Goal: Information Seeking & Learning: Learn about a topic

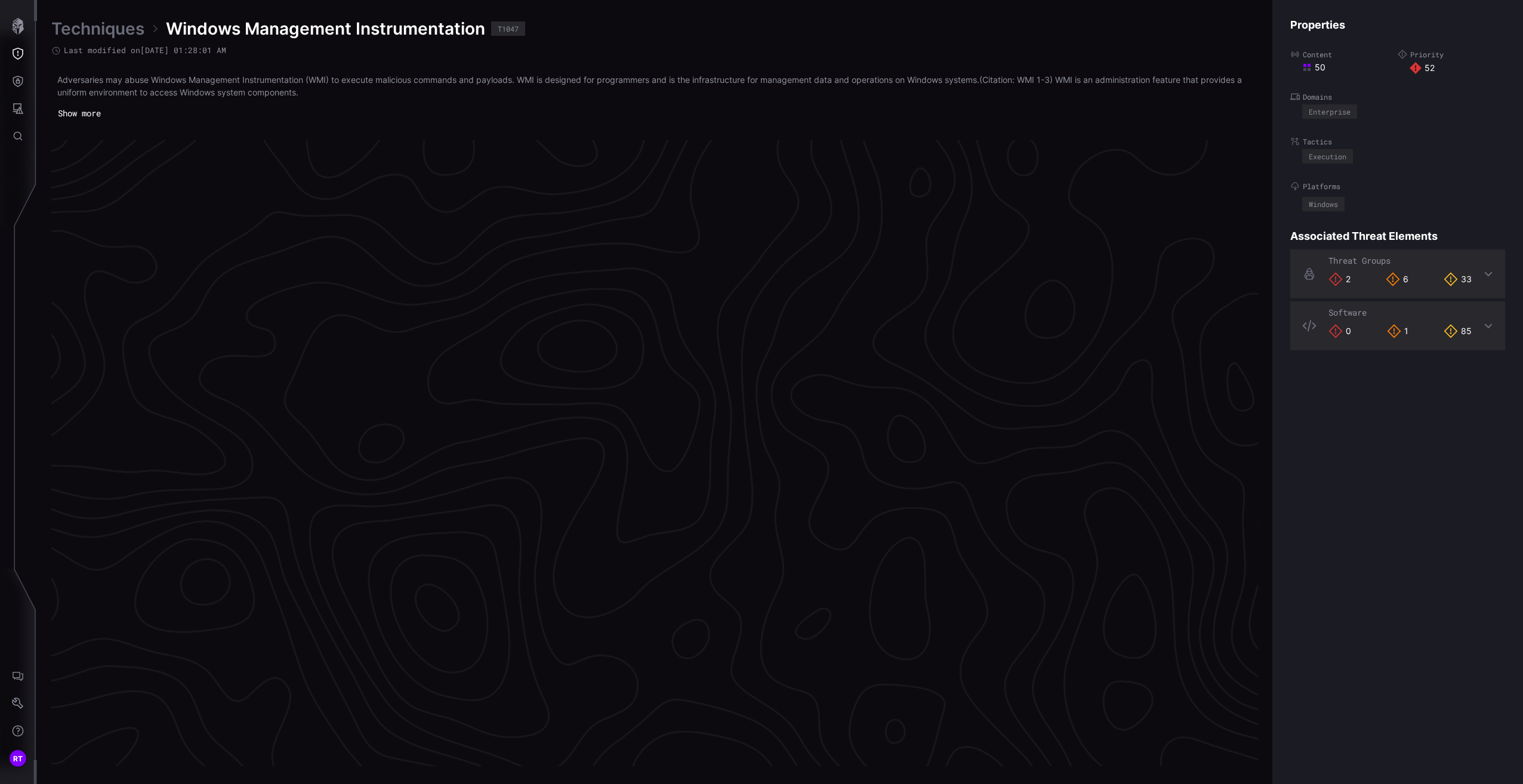
scroll to position [2138, 296]
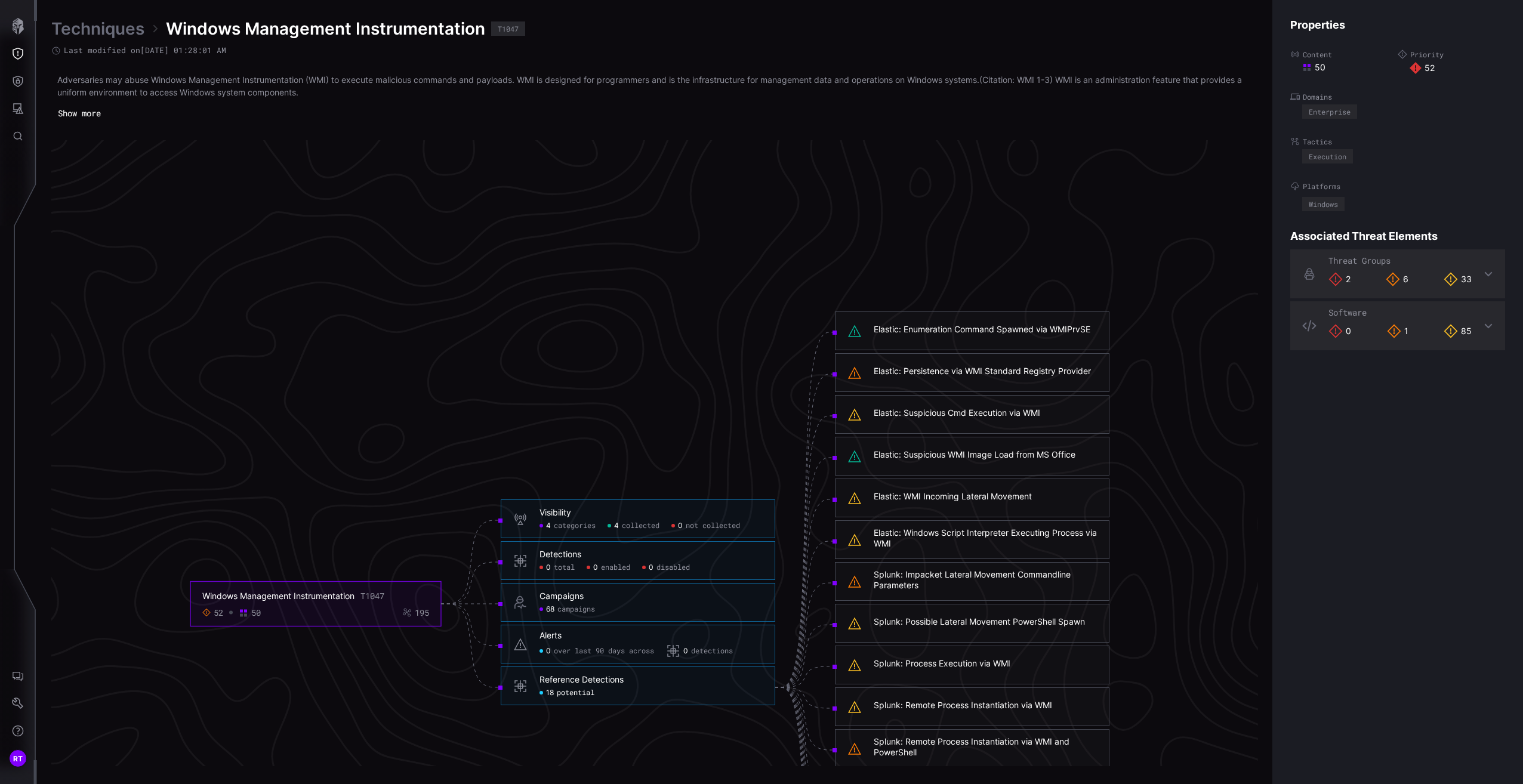
click at [126, 28] on link "Techniques" at bounding box center [98, 28] width 93 height 21
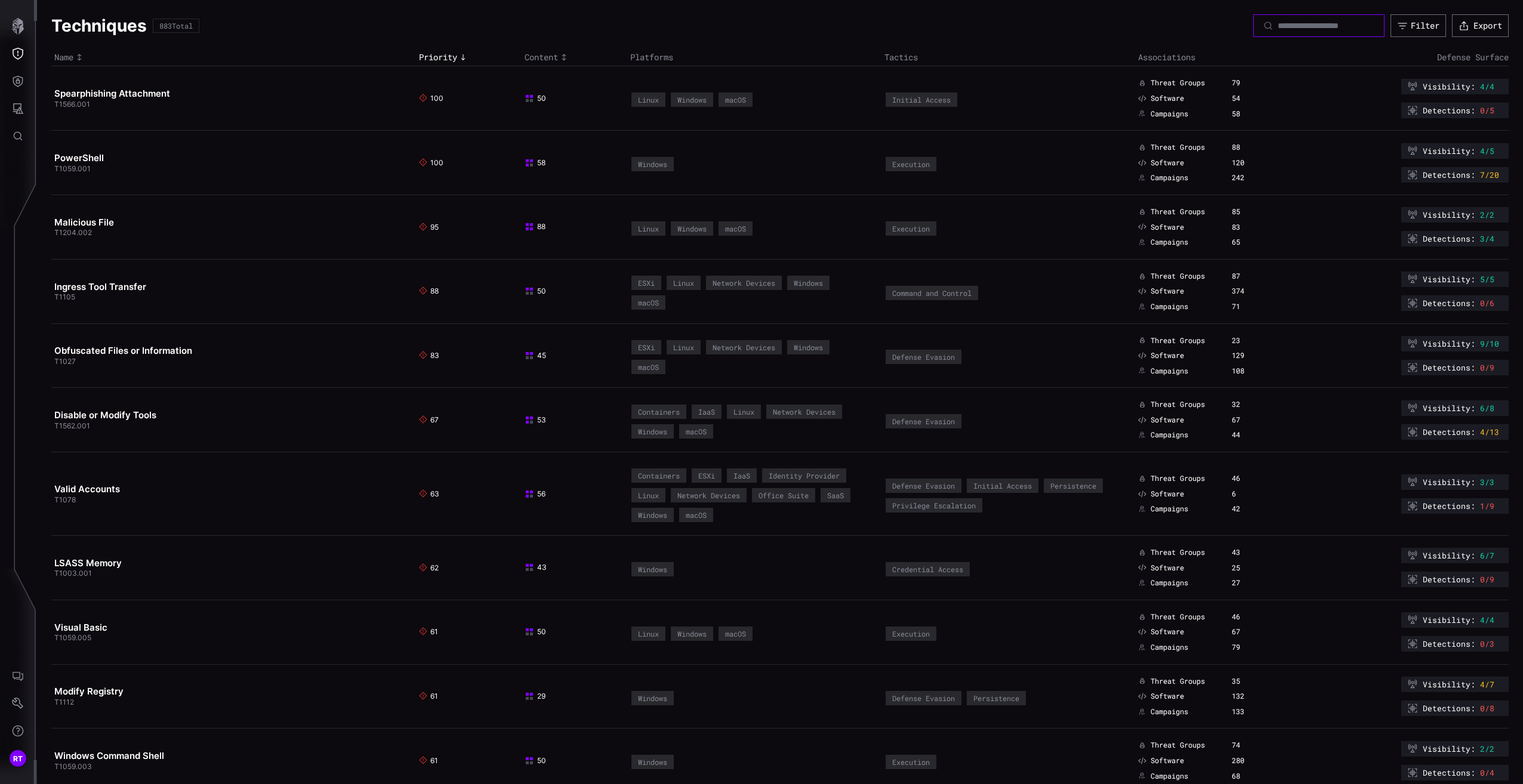
click at [1325, 24] on input at bounding box center [1319, 25] width 84 height 11
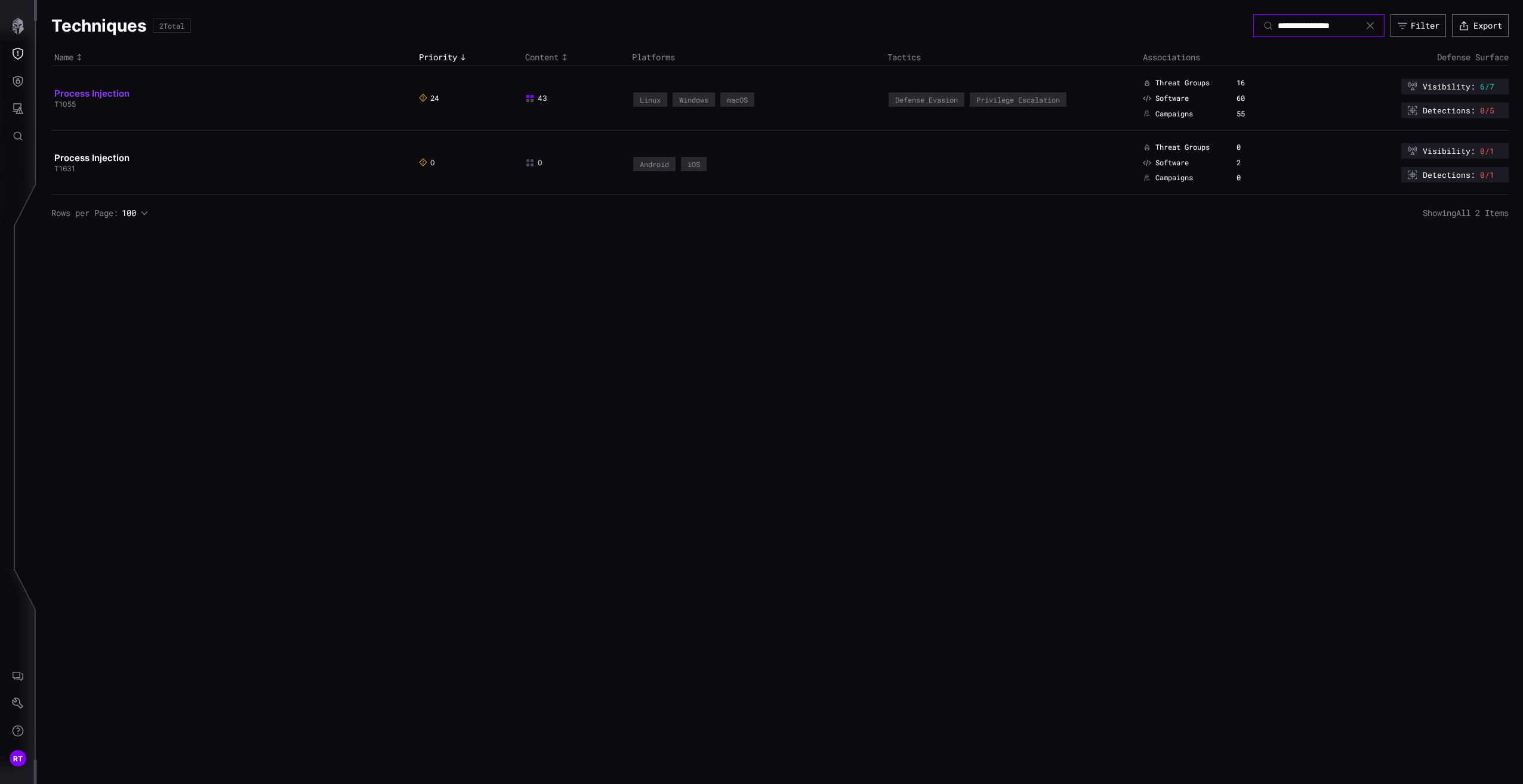
type input "**********"
click at [117, 93] on link "Process Injection" at bounding box center [91, 93] width 75 height 12
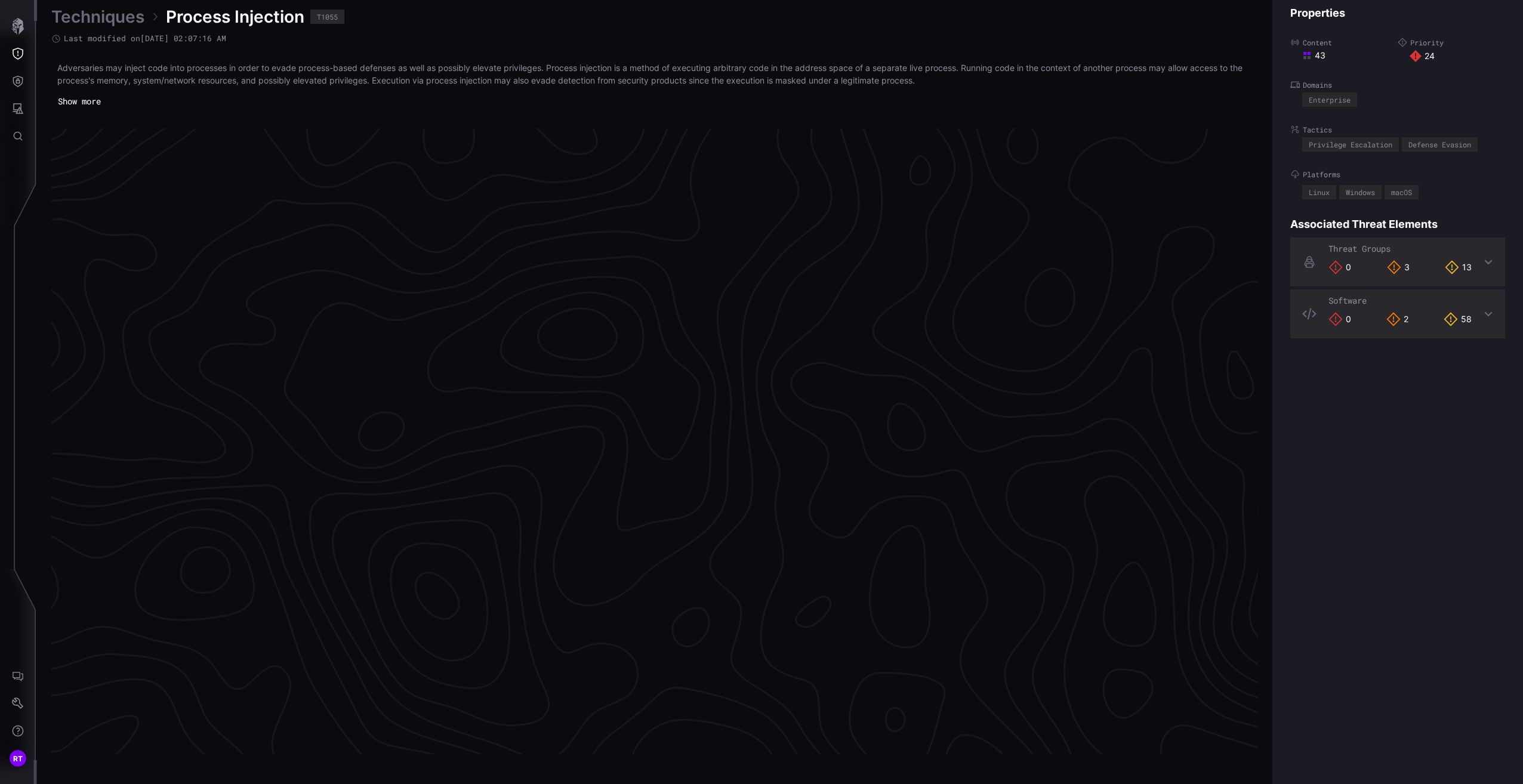
scroll to position [2376, 296]
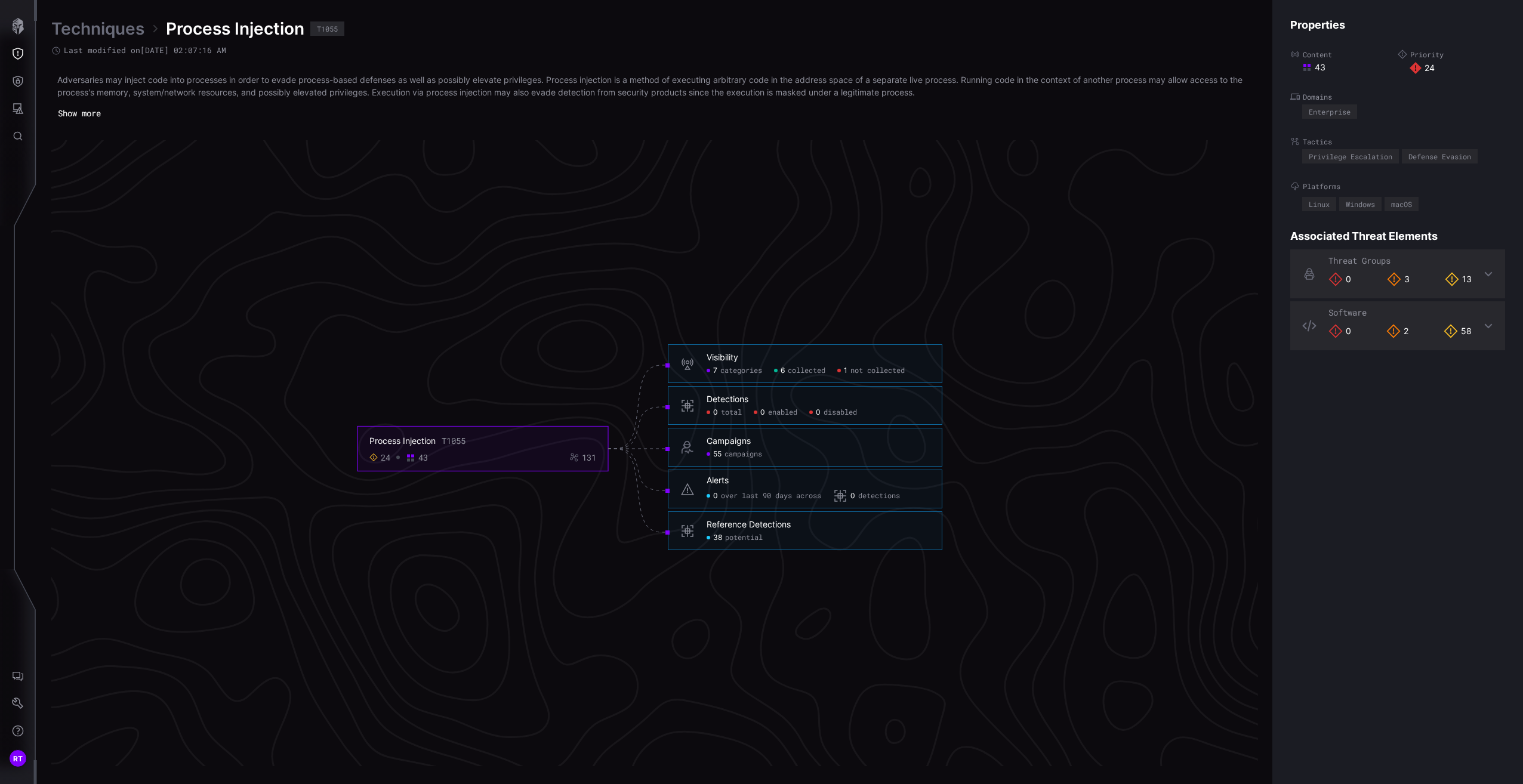
click at [742, 539] on span "potential" at bounding box center [743, 538] width 37 height 10
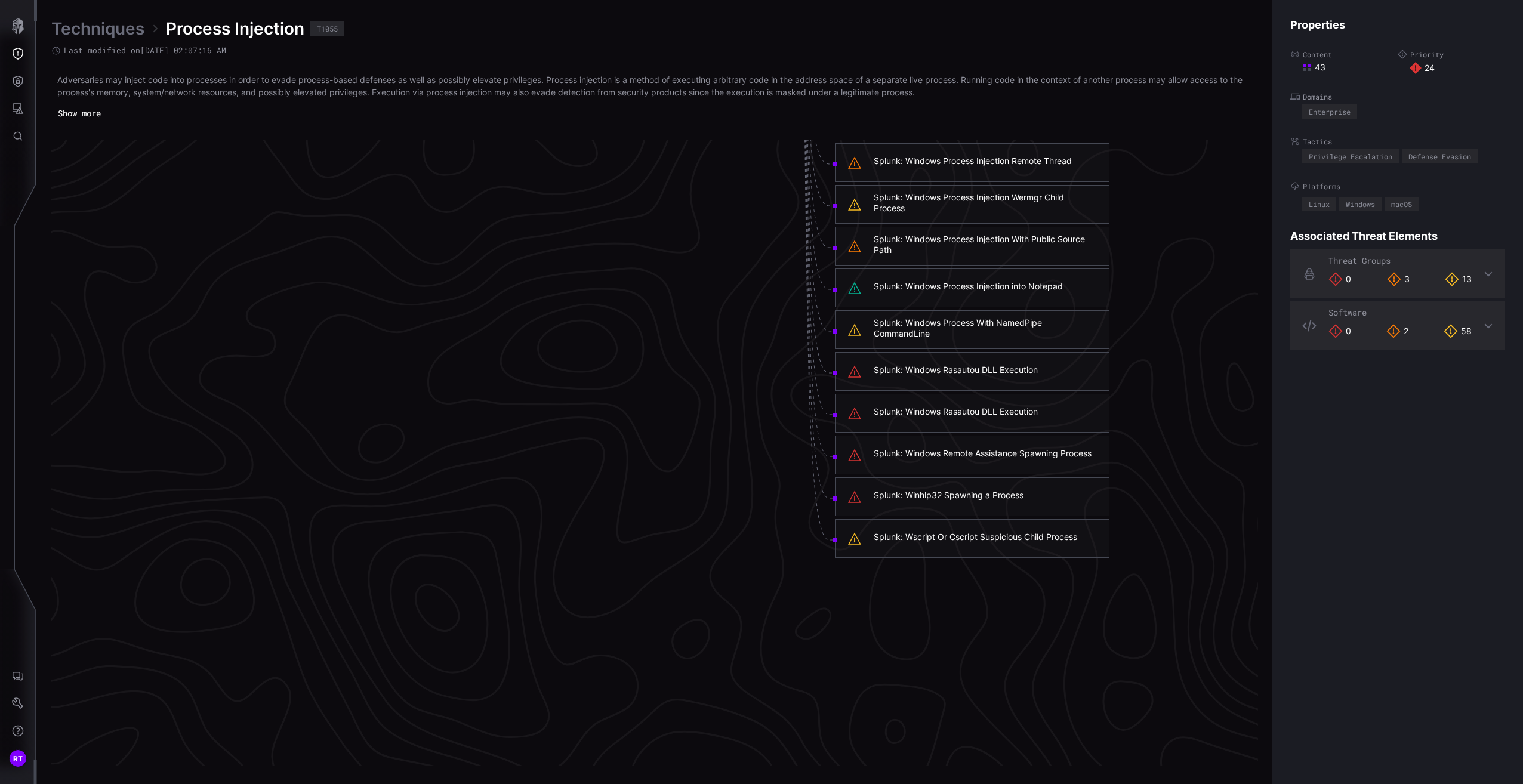
scroll to position [3093, 296]
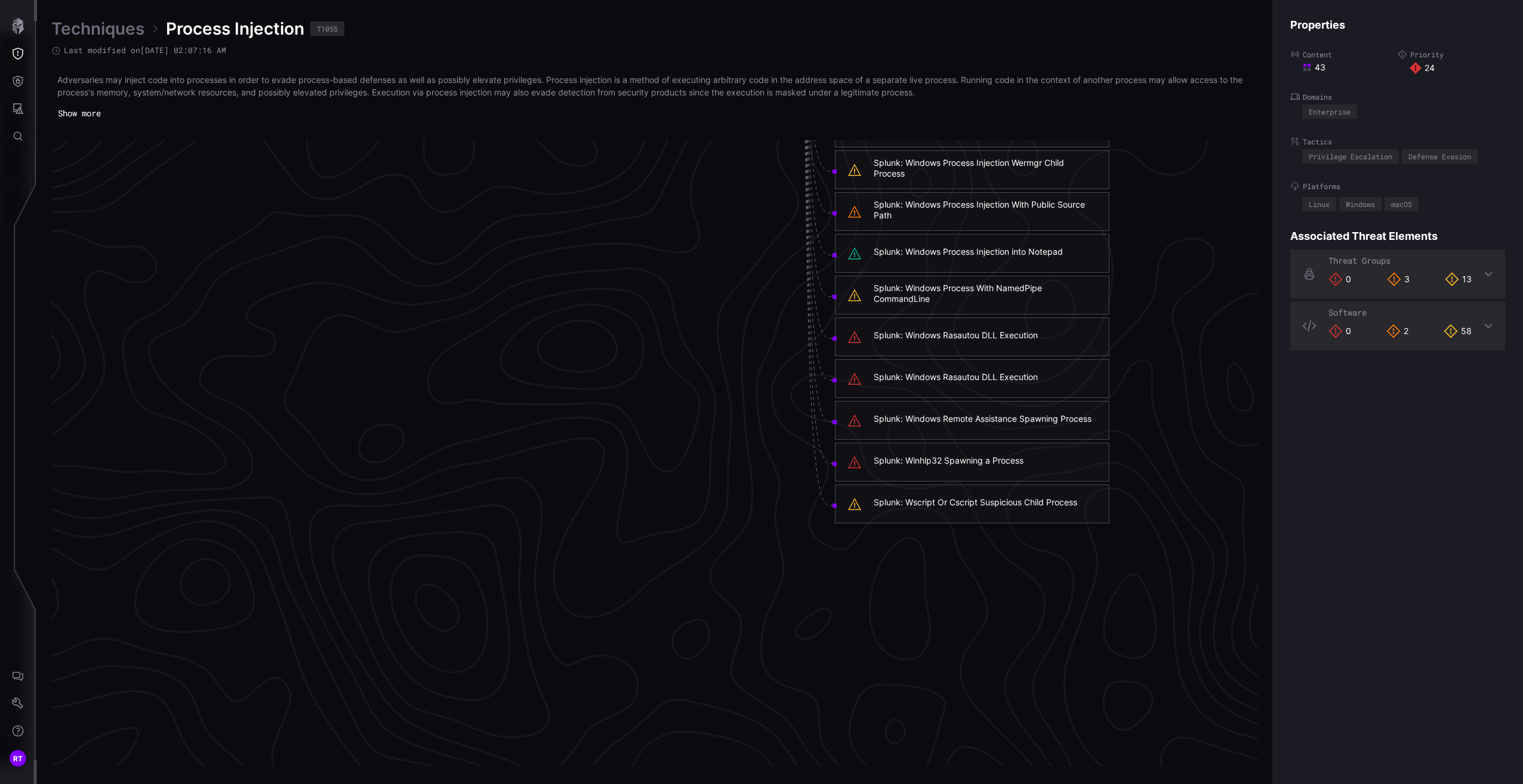
click at [981, 421] on div "Splunk: Windows Remote Assistance Spawning Process" at bounding box center [982, 419] width 218 height 11
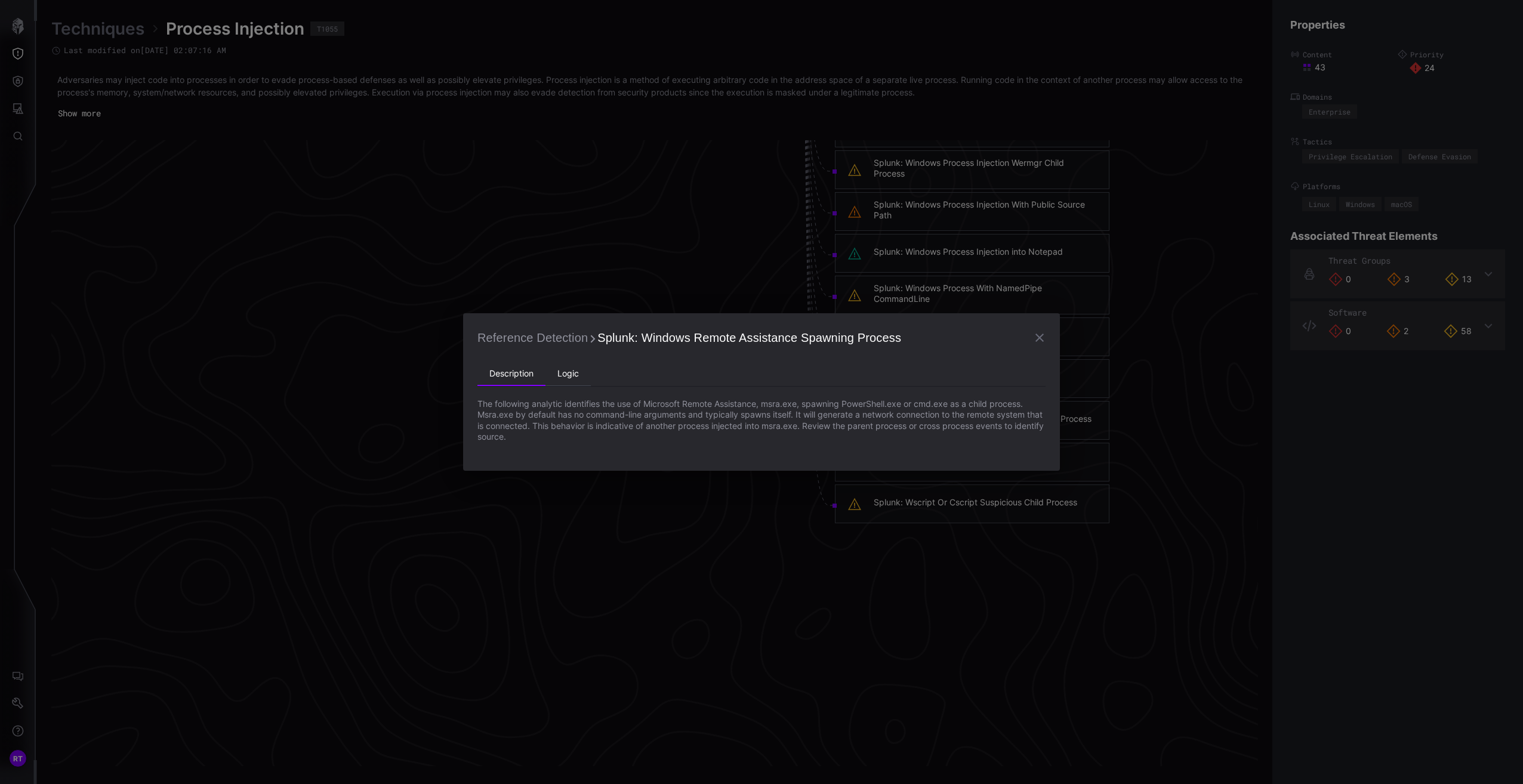
click at [565, 369] on li "Logic" at bounding box center [568, 374] width 45 height 24
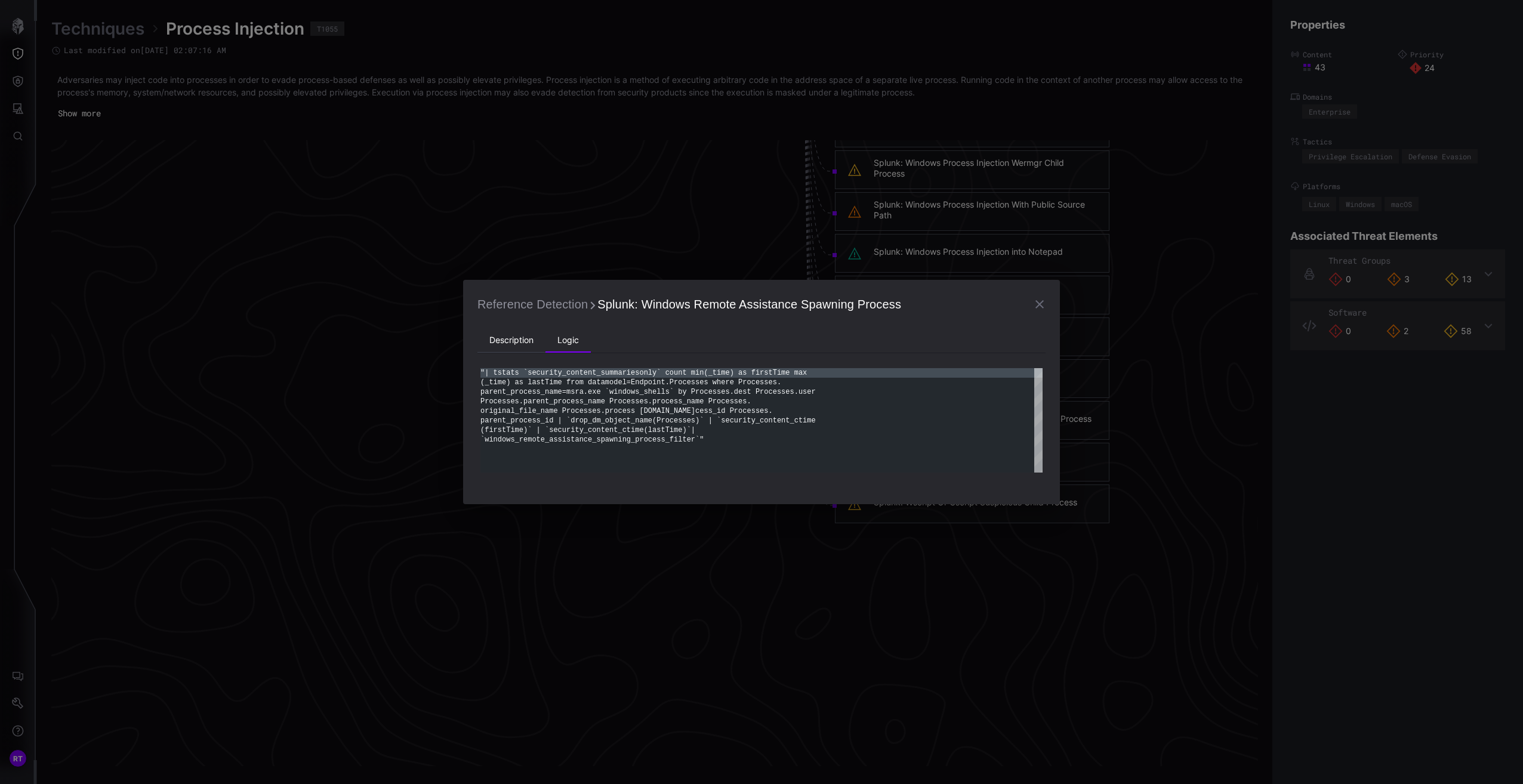
click at [513, 341] on li "Description" at bounding box center [512, 340] width 68 height 24
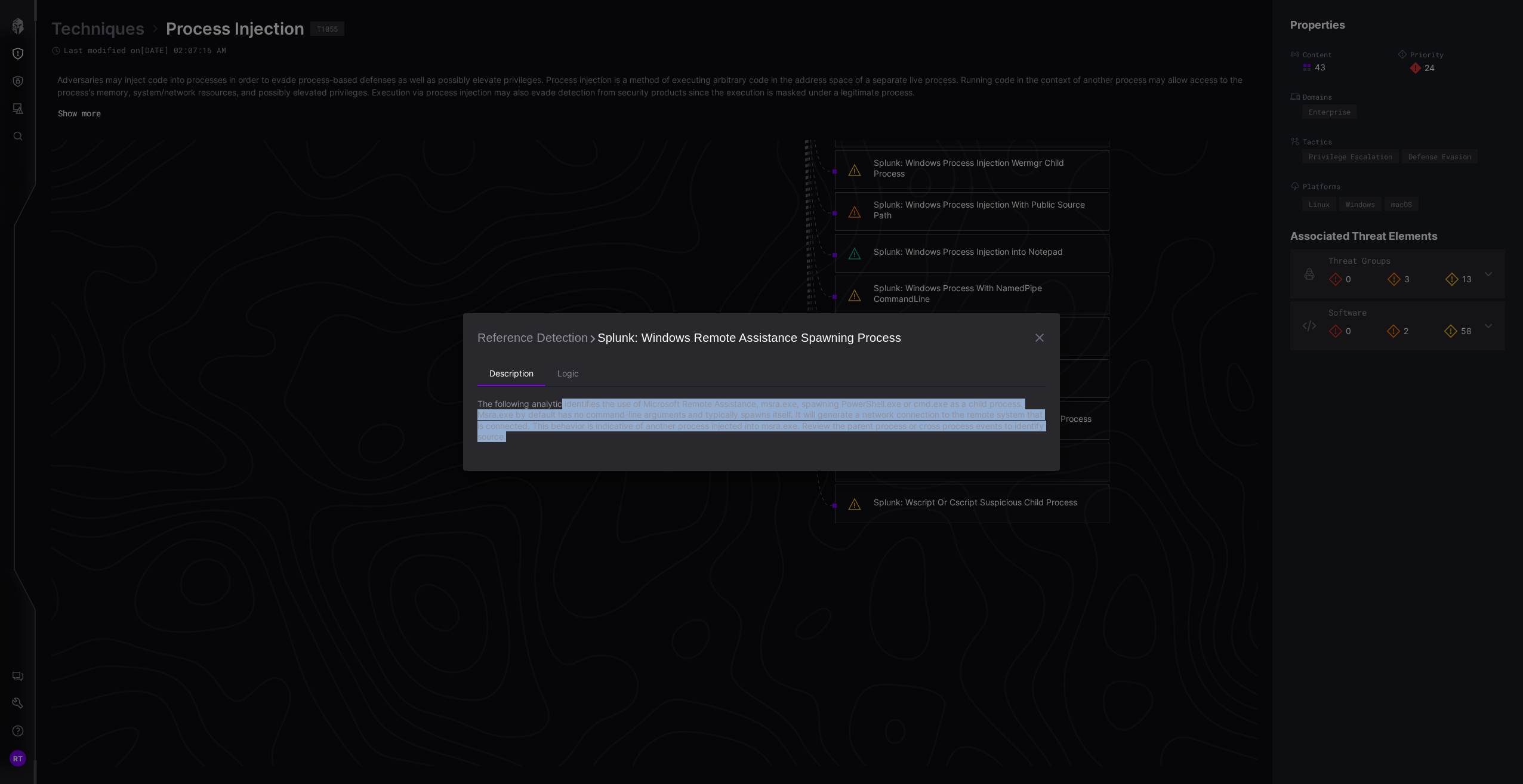
drag, startPoint x: 580, startPoint y: 408, endPoint x: 599, endPoint y: 440, distance: 37.2
click at [599, 440] on p "The following analytic identifies the use of Microsoft Remote Assistance, msra.…" at bounding box center [762, 421] width 568 height 44
copy p "identifies the use of Microsoft Remote Assistance, msra.exe, spawning PowerShel…"
click at [1040, 336] on icon "button" at bounding box center [1039, 338] width 14 height 14
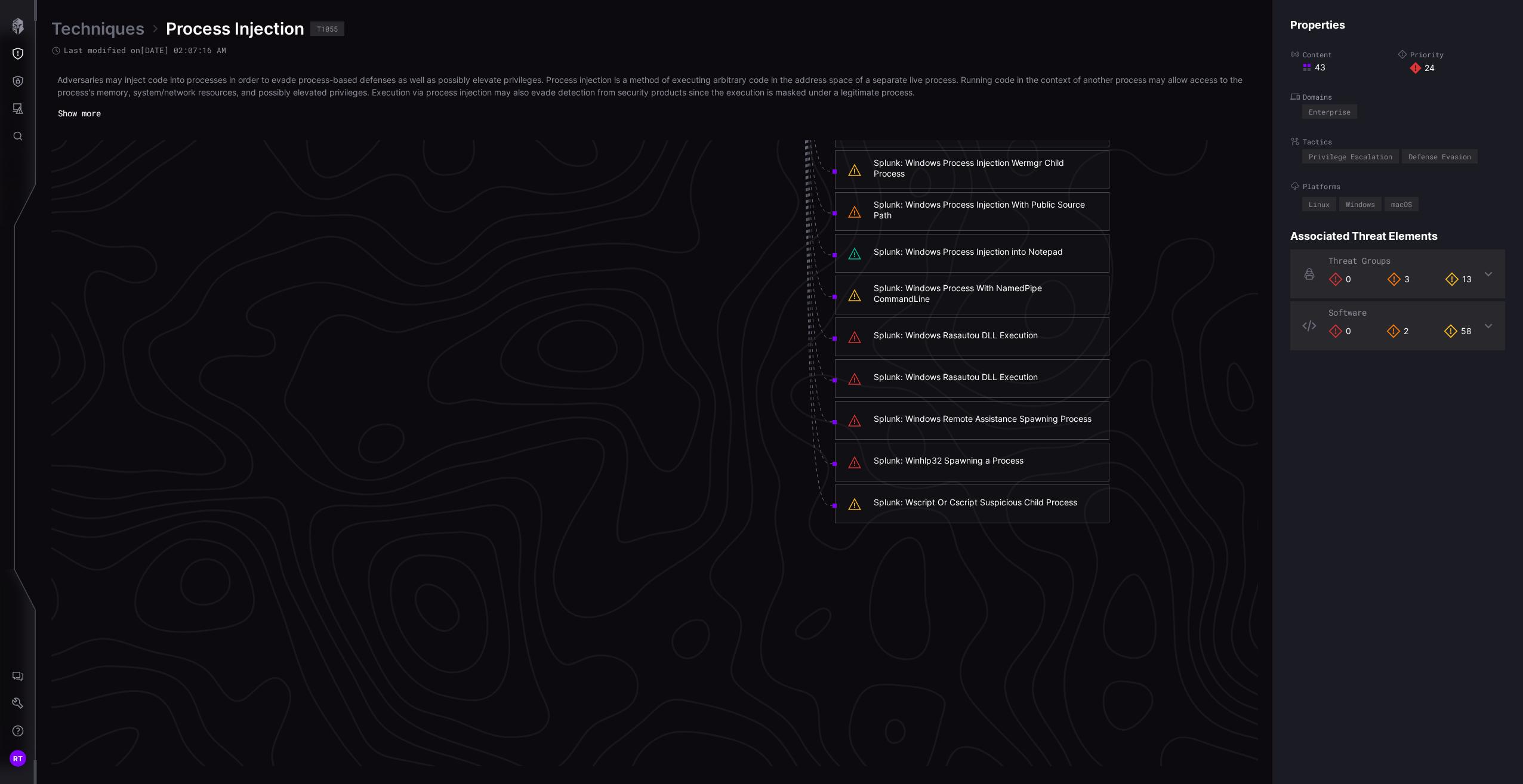
click at [983, 417] on div "Splunk: Windows Remote Assistance Spawning Process" at bounding box center [982, 419] width 218 height 11
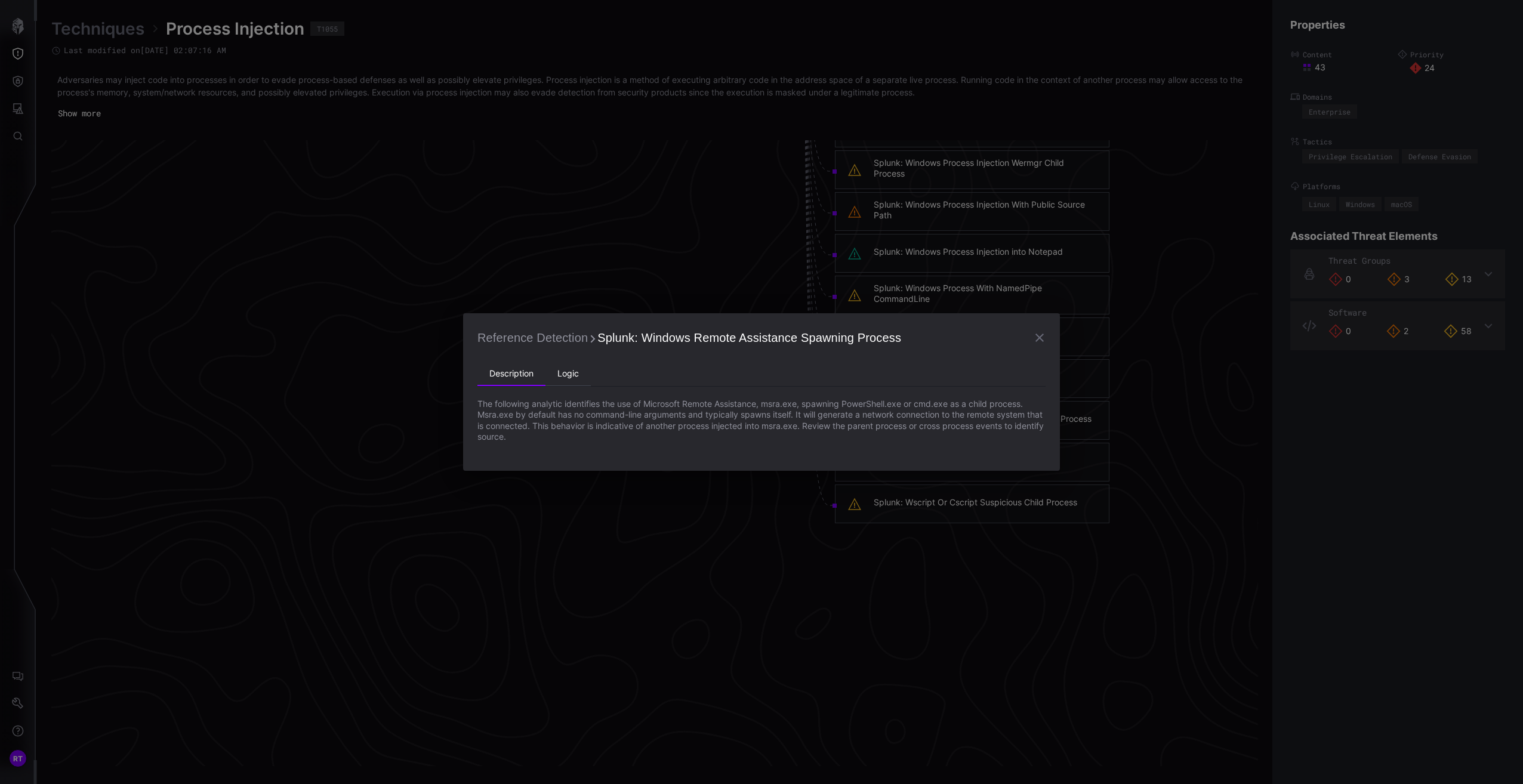
click at [571, 375] on li "Logic" at bounding box center [568, 374] width 45 height 24
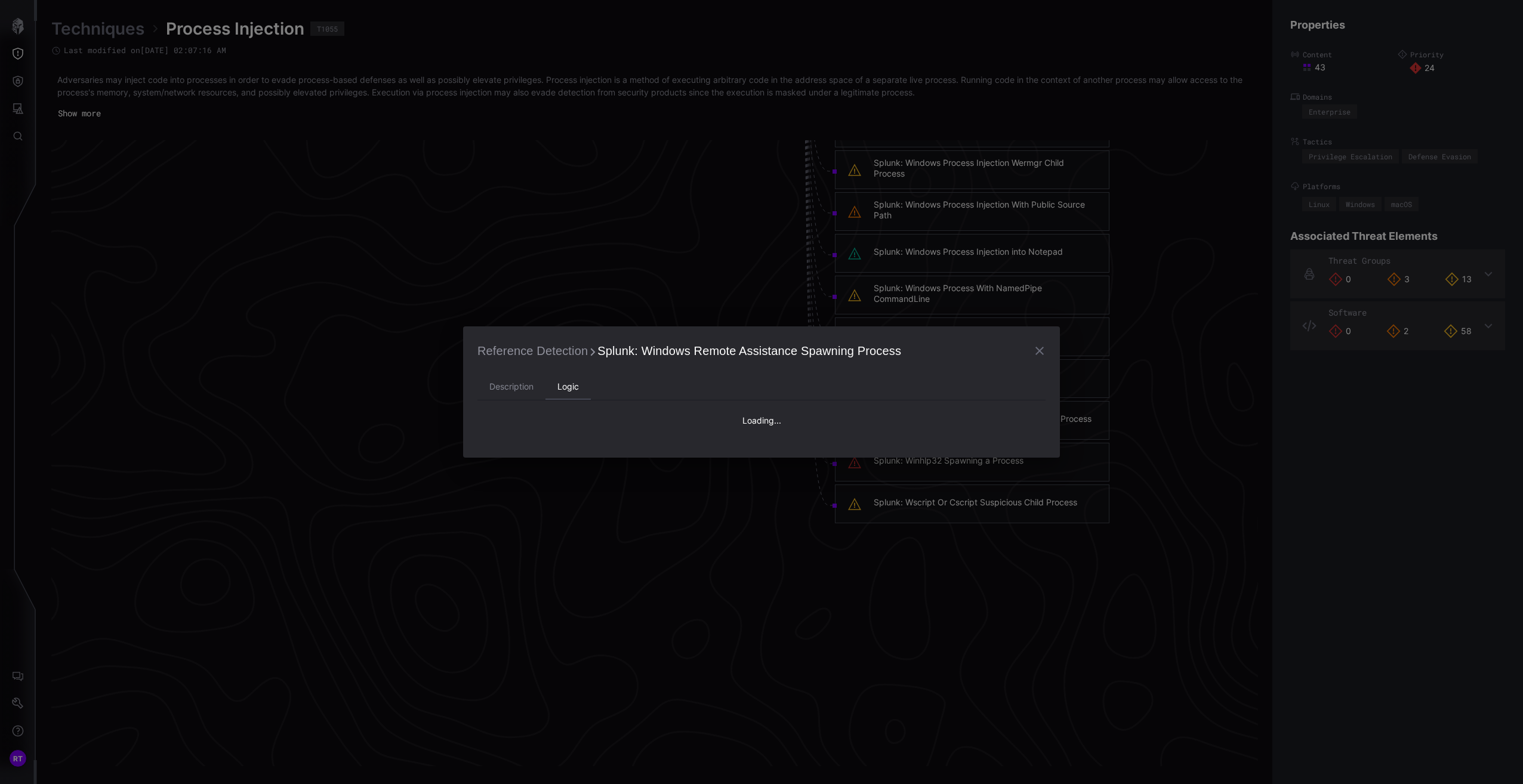
type textarea "**********"
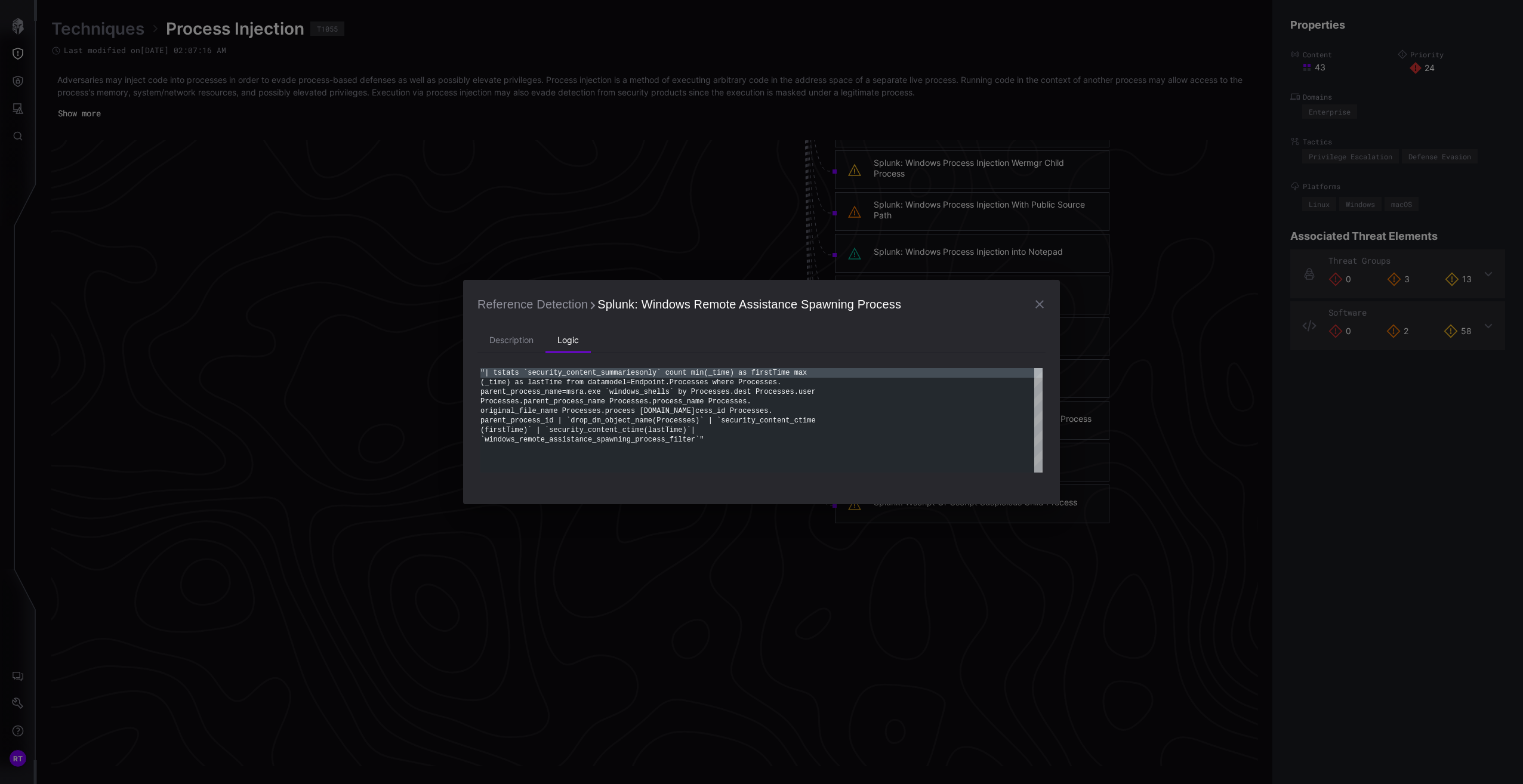
click at [1037, 307] on icon "button" at bounding box center [1039, 304] width 8 height 8
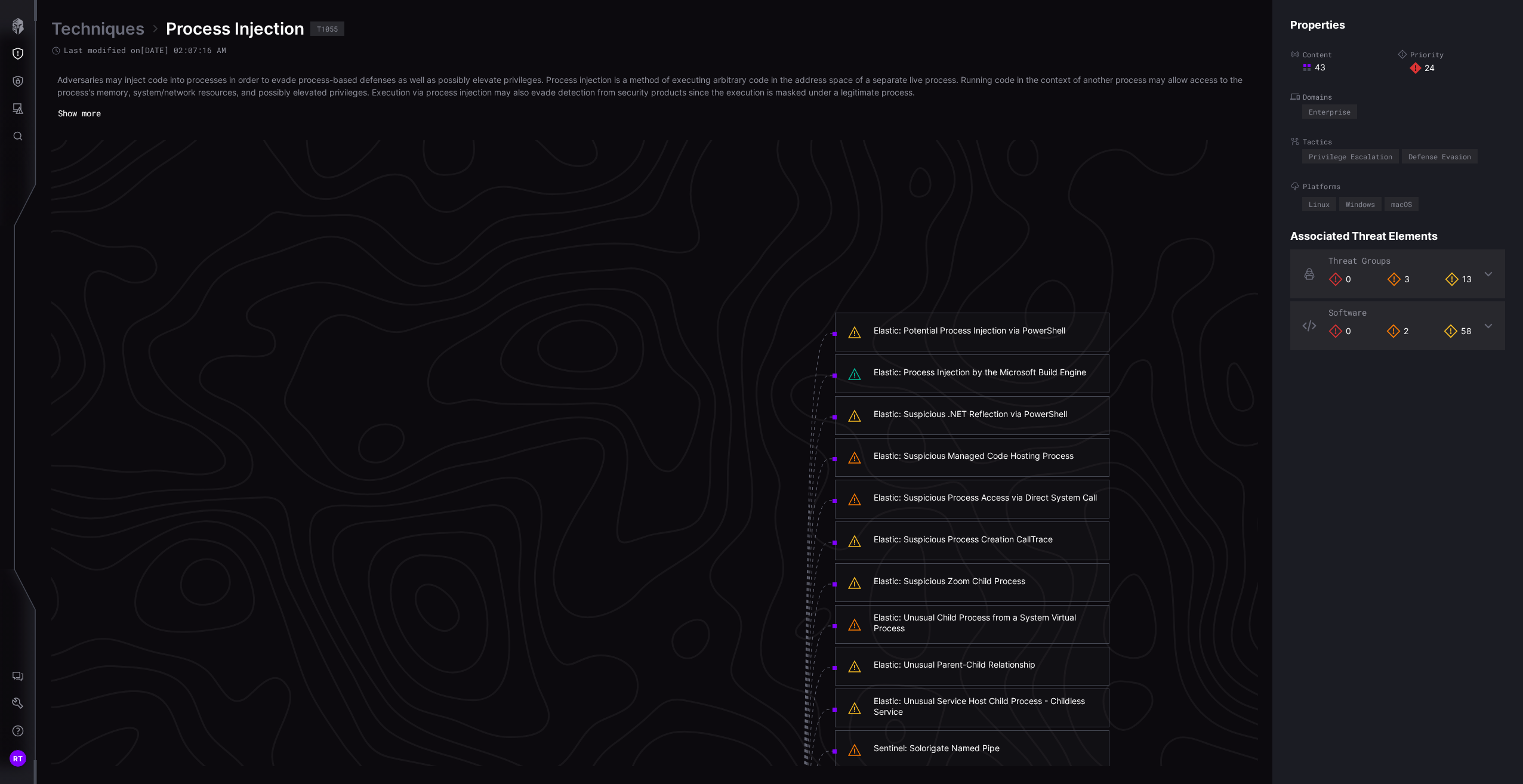
scroll to position [1720, 296]
click at [1009, 330] on div "Elastic: Potential Process Injection via PowerShell" at bounding box center [969, 329] width 191 height 11
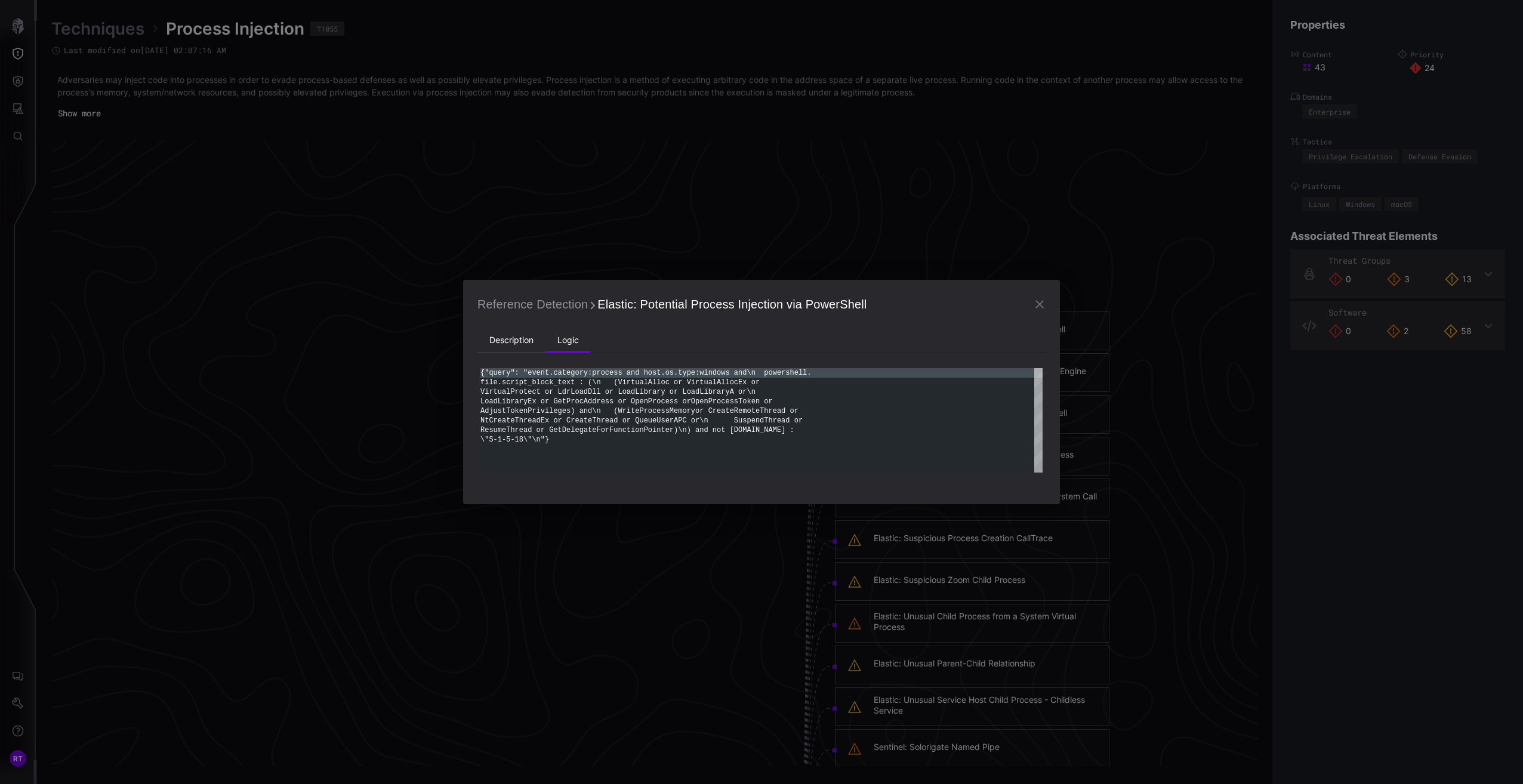
click at [515, 343] on li "Description" at bounding box center [512, 340] width 68 height 24
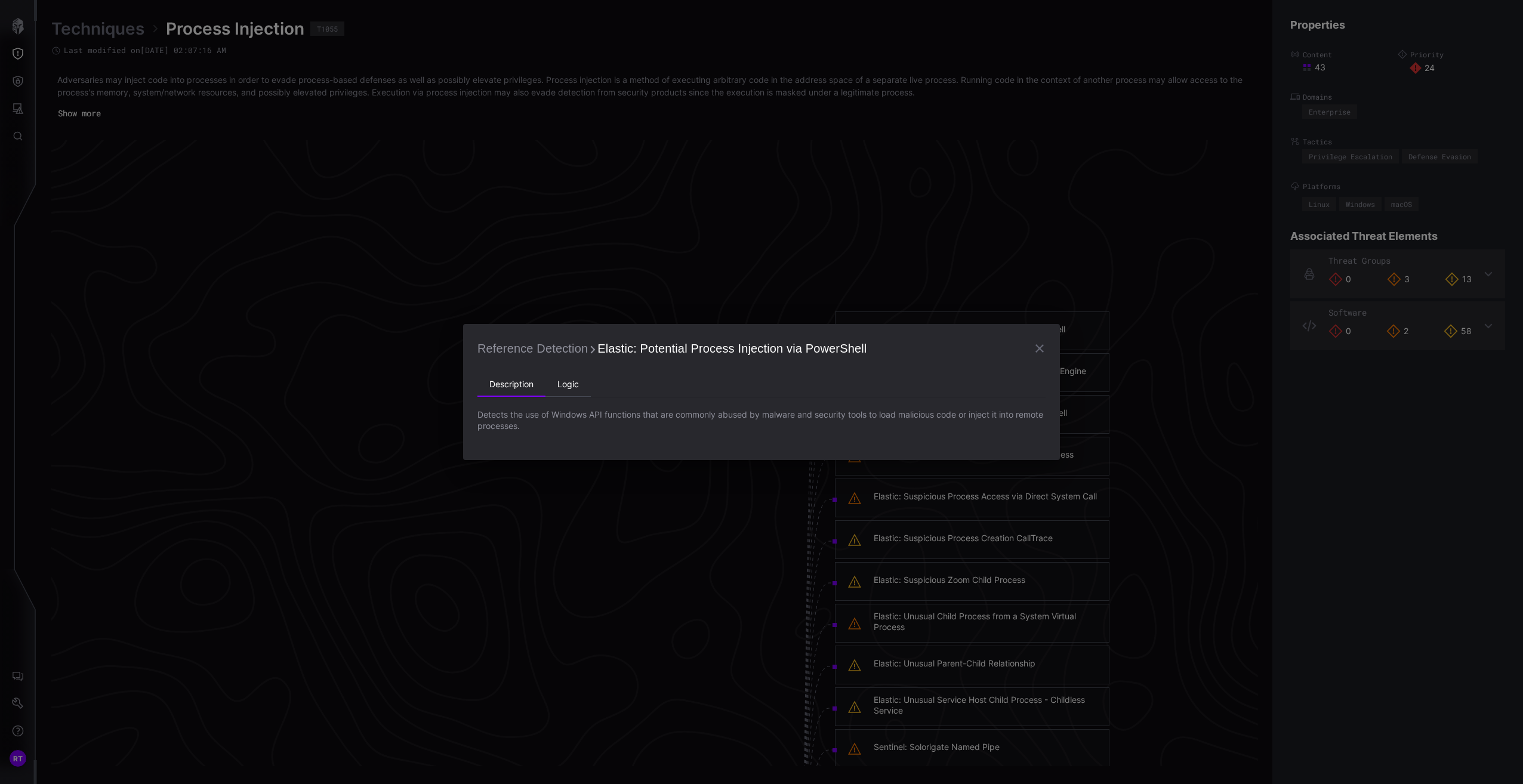
click at [560, 383] on li "Logic" at bounding box center [568, 385] width 45 height 24
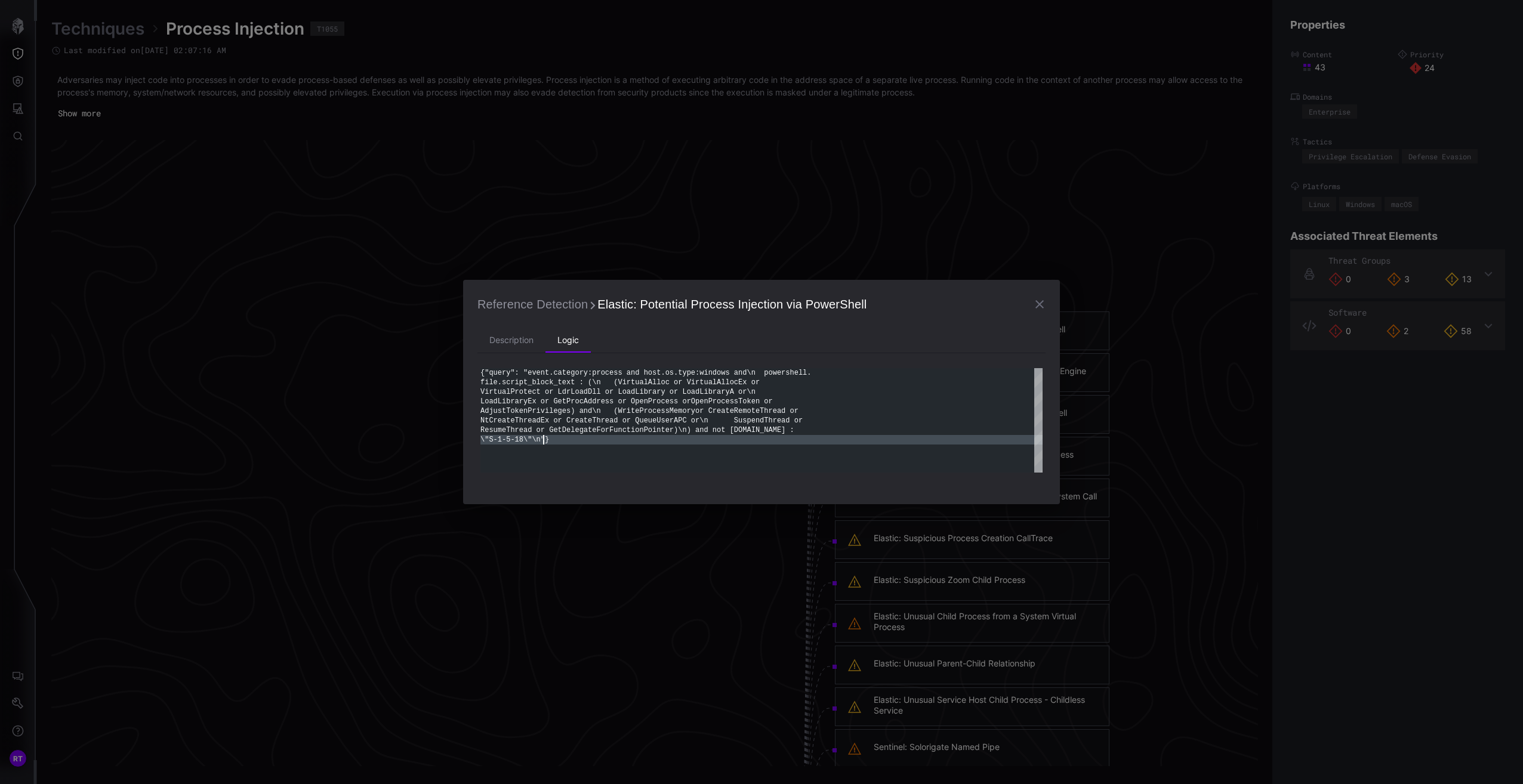
scroll to position [0, 0]
type textarea "**********"
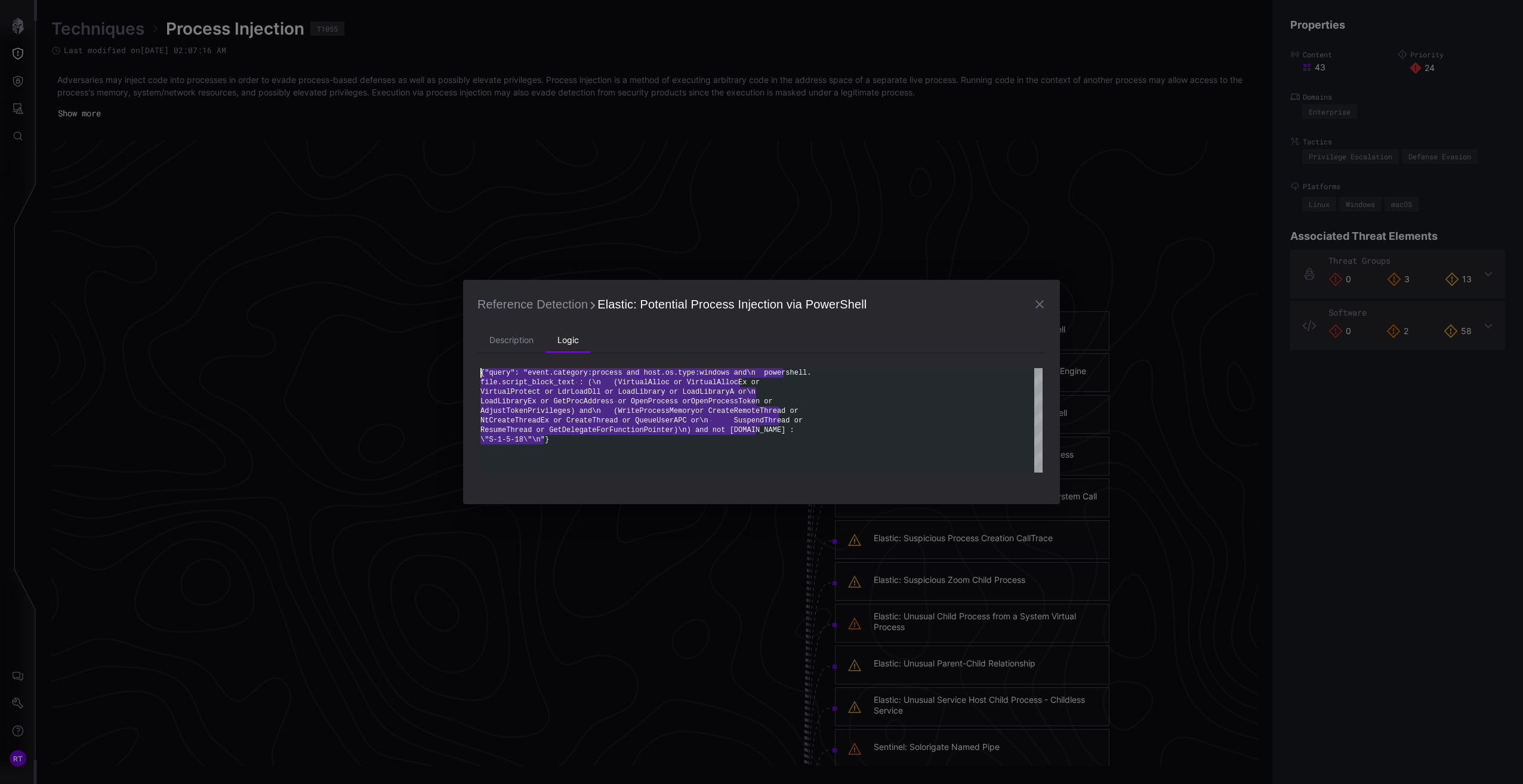
drag, startPoint x: 559, startPoint y: 443, endPoint x: 463, endPoint y: 367, distance: 122.4
click at [481, 368] on div "{"query": "event.category:process and host.os.type :windows and\n powershell. f…" at bounding box center [762, 421] width 562 height 104
click at [1033, 297] on icon "button" at bounding box center [1039, 304] width 14 height 14
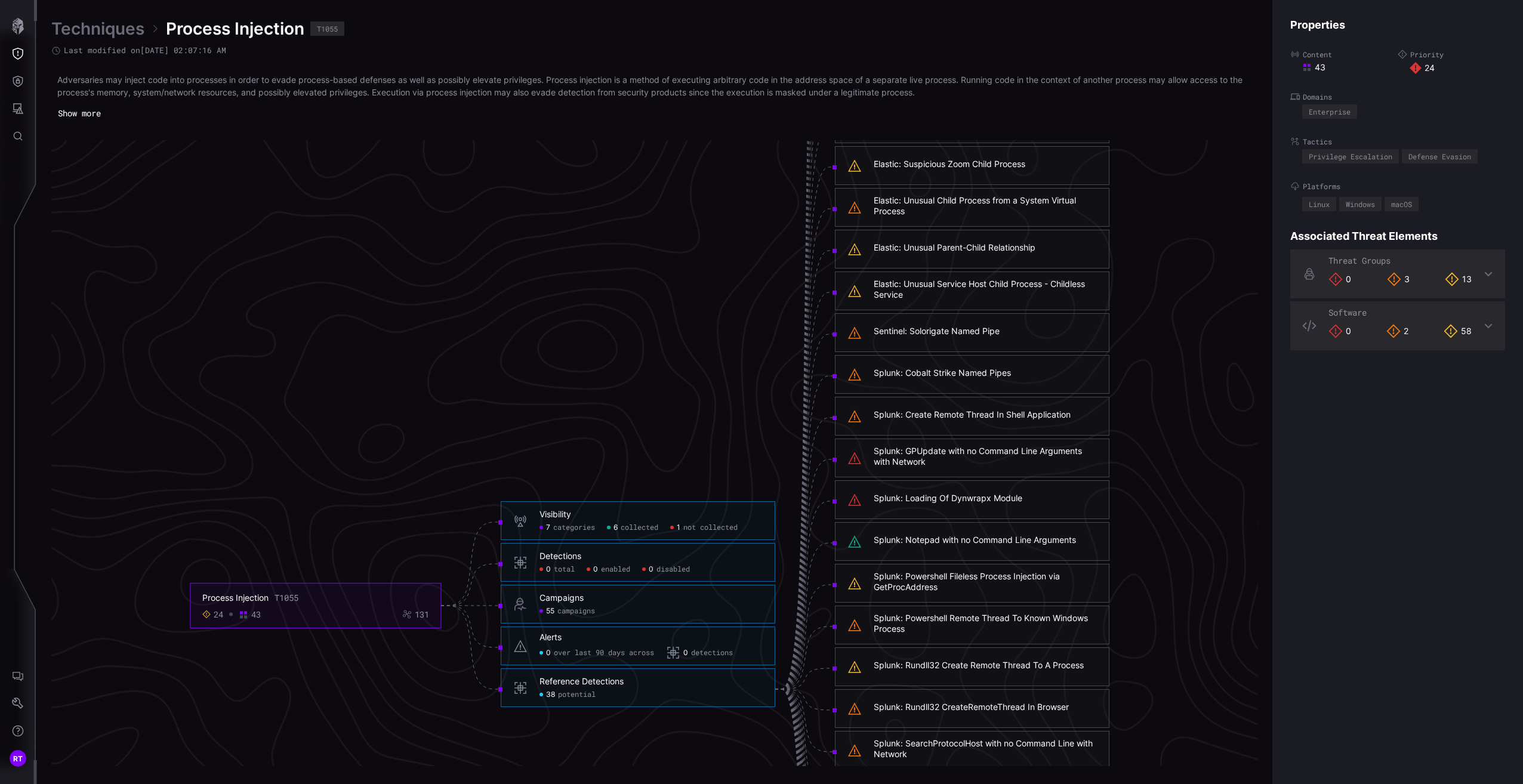
scroll to position [2138, 296]
click at [953, 454] on div "Splunk: GPUpdate with no Command Line Arguments with Network" at bounding box center [985, 454] width 223 height 21
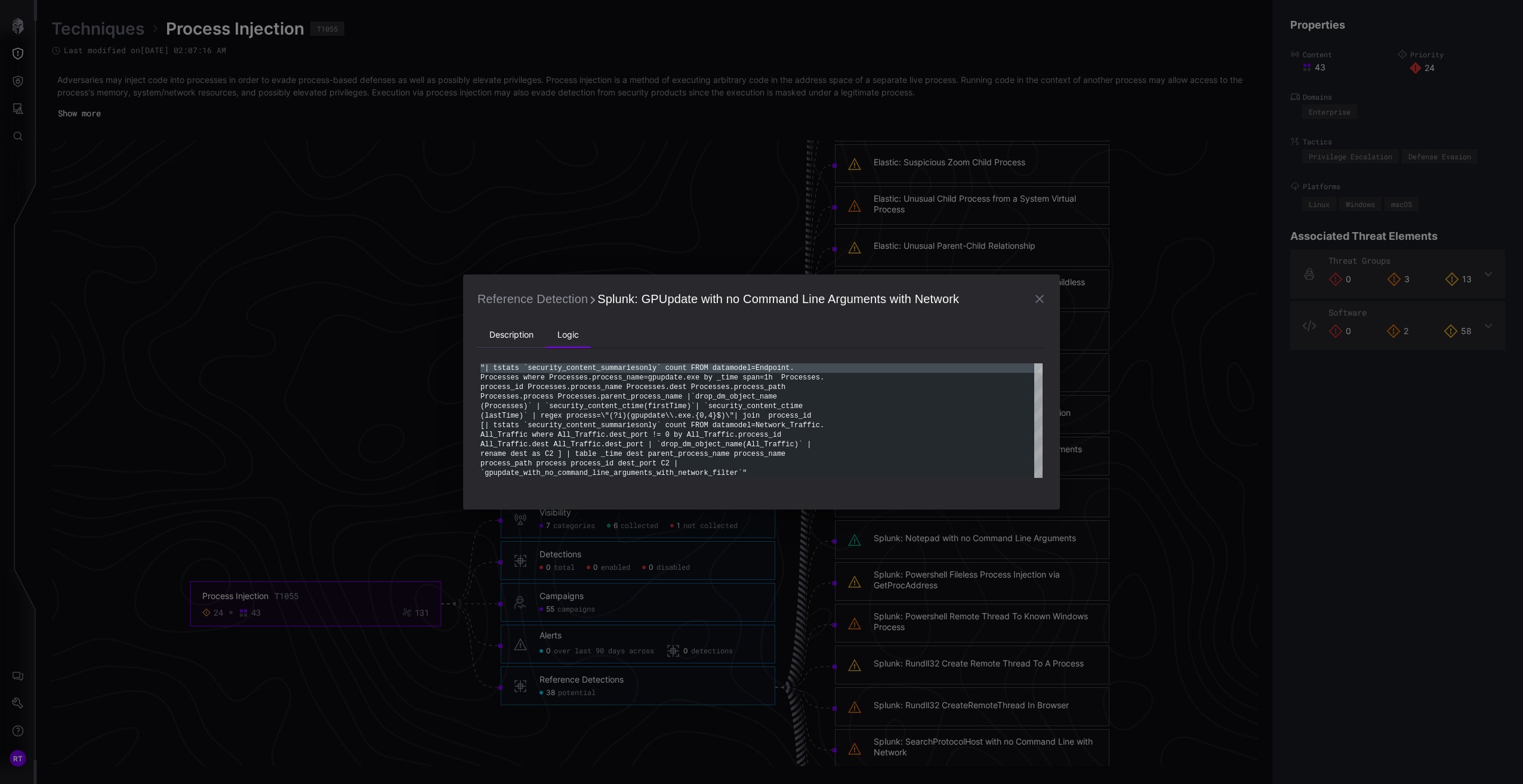
click at [490, 329] on li "Description" at bounding box center [512, 335] width 68 height 24
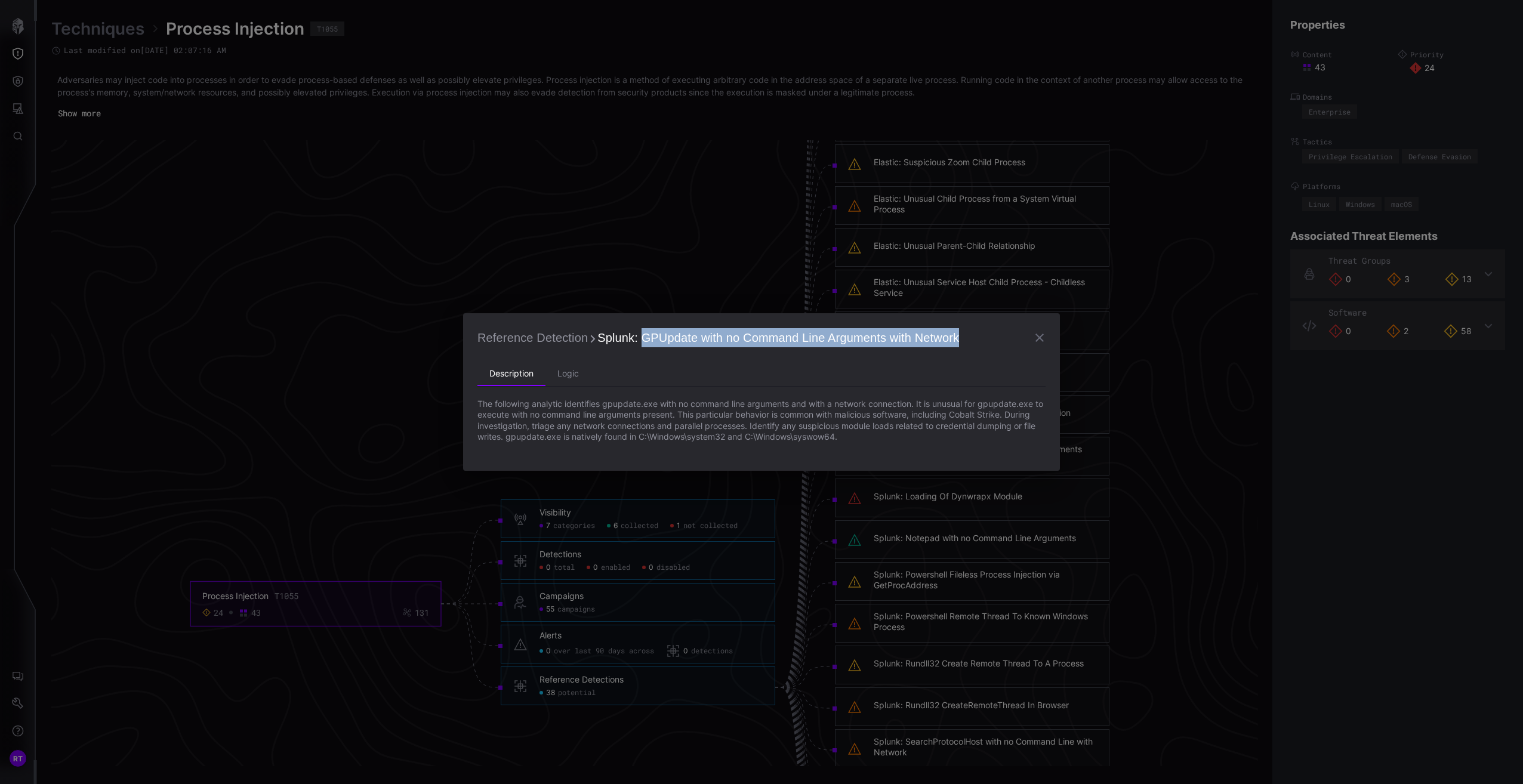
drag, startPoint x: 637, startPoint y: 341, endPoint x: 971, endPoint y: 334, distance: 334.1
click at [971, 334] on h2 "Reference Detection Splunk: GPUpdate with no Command Line Arguments with Network" at bounding box center [762, 338] width 568 height 20
copy span "GPUpdate with no Command Line Arguments with Network"
click at [570, 381] on li "Logic" at bounding box center [568, 374] width 45 height 24
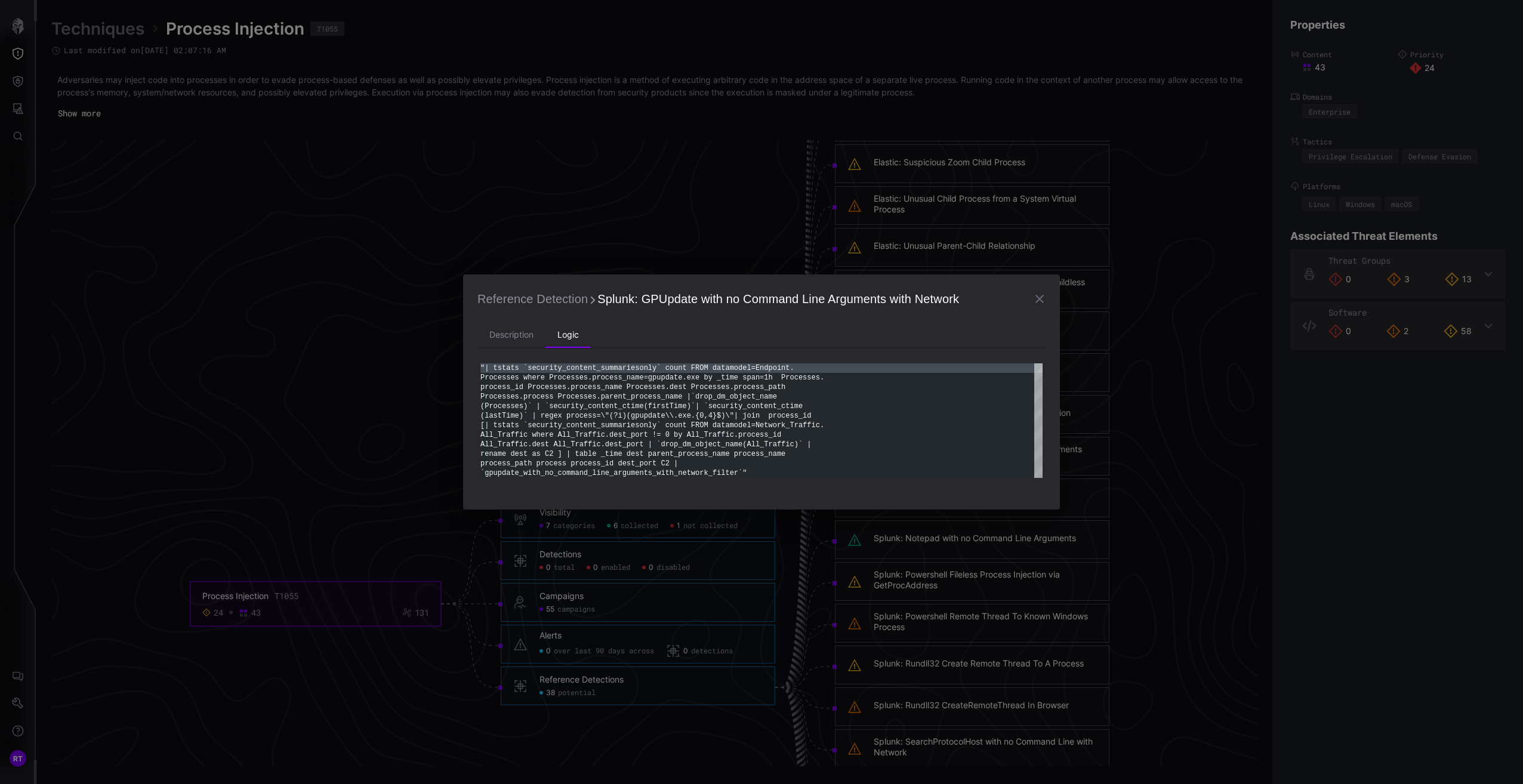
scroll to position [0, 0]
click at [618, 433] on div ""| tstats `security_content_summariesonly` count F ROM datamodel=Endpoint. Proc…" at bounding box center [762, 421] width 562 height 115
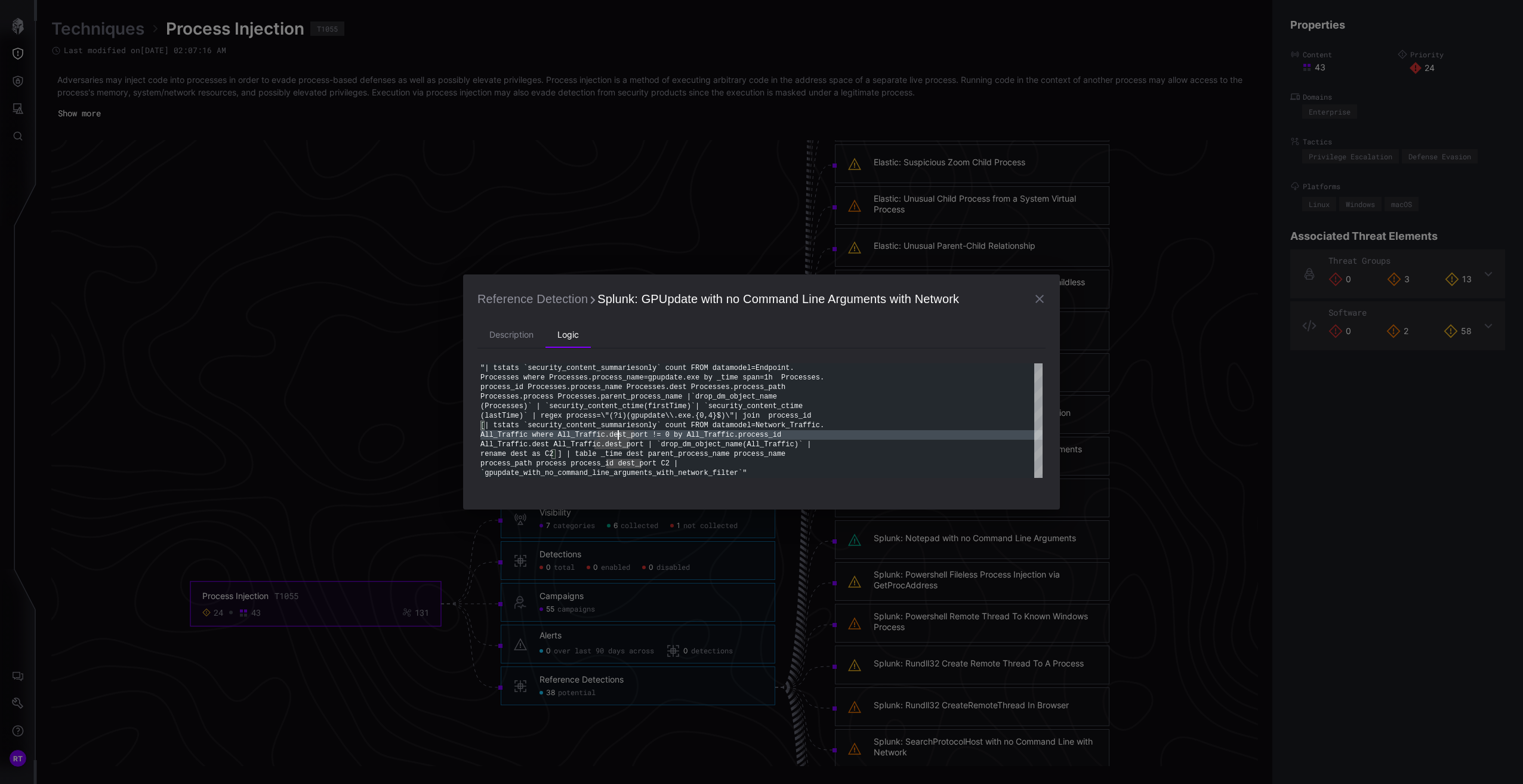
type textarea "**********"
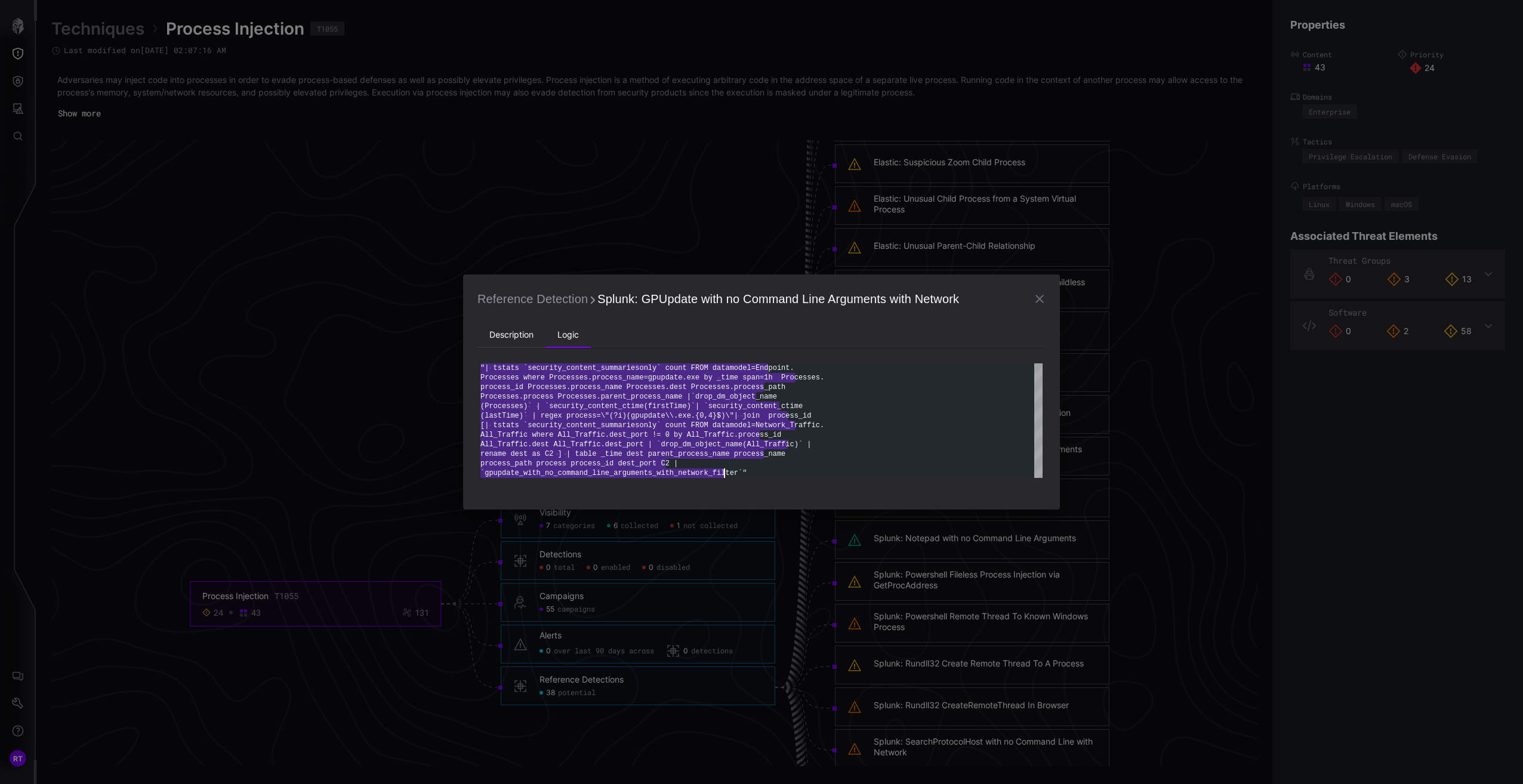
click at [522, 333] on li "Description" at bounding box center [512, 335] width 68 height 24
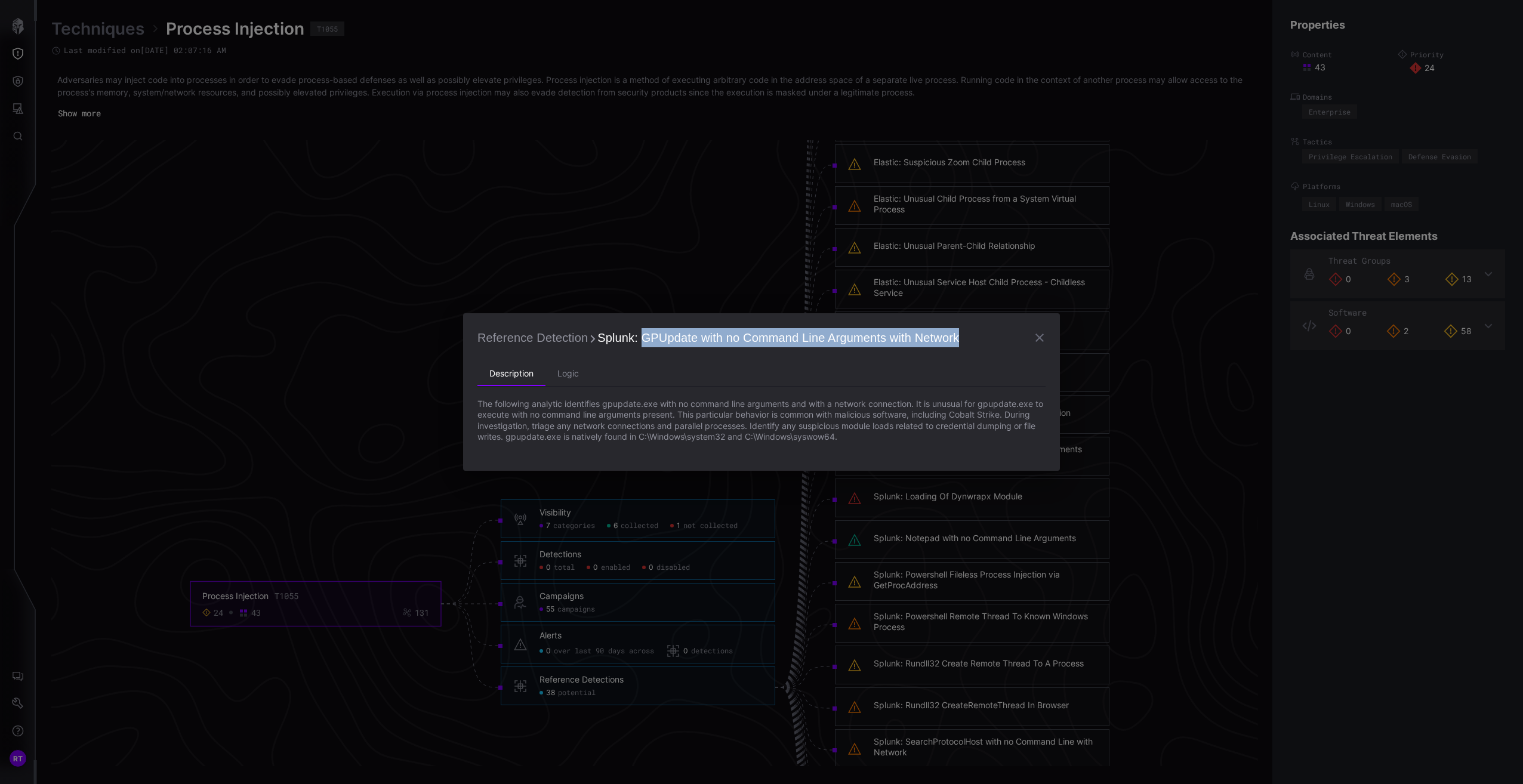
drag, startPoint x: 638, startPoint y: 338, endPoint x: 964, endPoint y: 335, distance: 326.0
click at [964, 335] on h2 "Reference Detection Splunk: GPUpdate with no Command Line Arguments with Network" at bounding box center [762, 338] width 568 height 20
copy span "GPUpdate with no Command Line Arguments with Network"
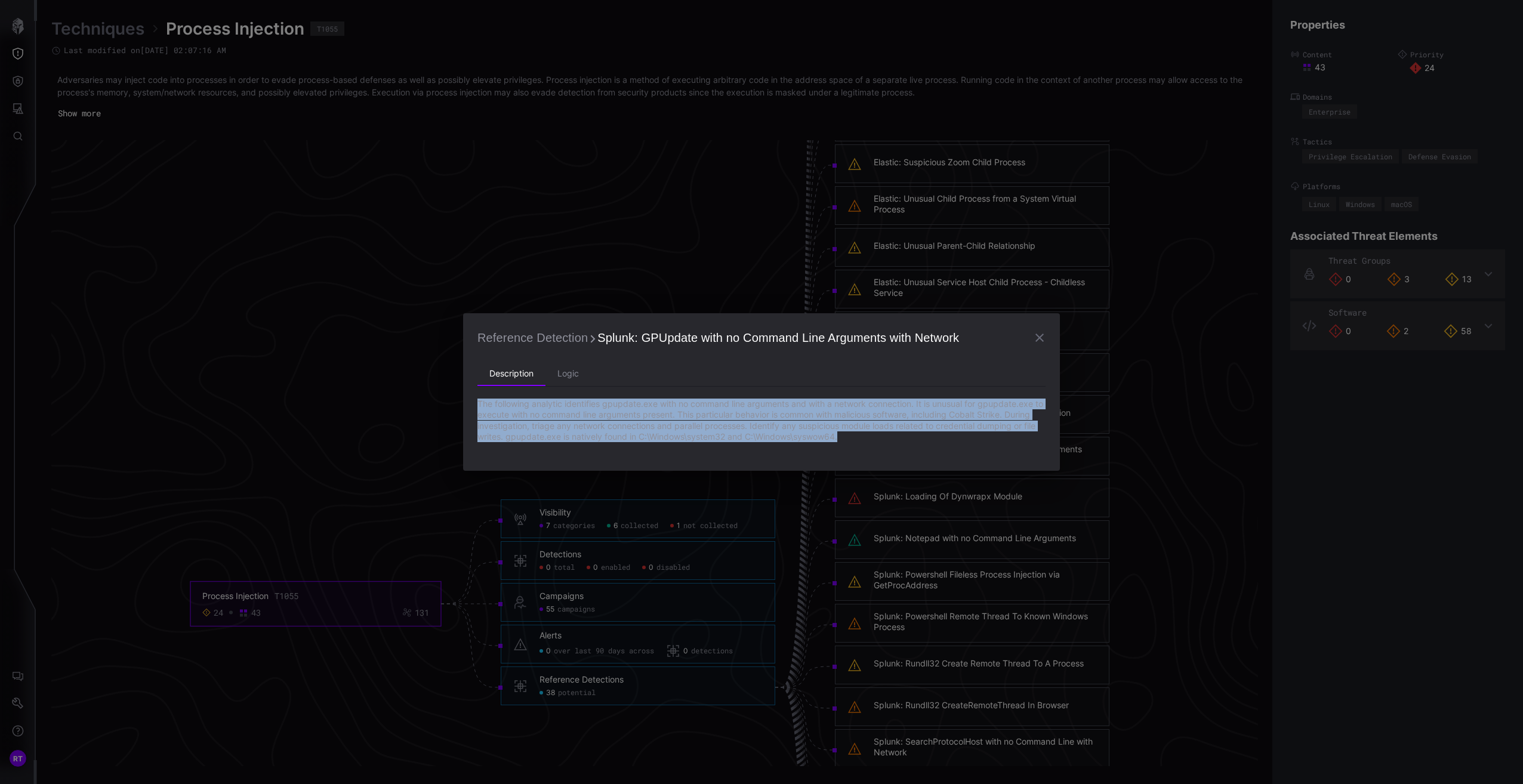
drag, startPoint x: 872, startPoint y: 435, endPoint x: 474, endPoint y: 401, distance: 399.4
click at [474, 401] on div "Reference Detection Splunk: GPUpdate with no Command Line Arguments with Networ…" at bounding box center [762, 392] width 597 height 158
copy p "The following analytic identifies gpupdate.exe with no command line arguments a…"
click at [580, 376] on li "Logic" at bounding box center [568, 374] width 45 height 24
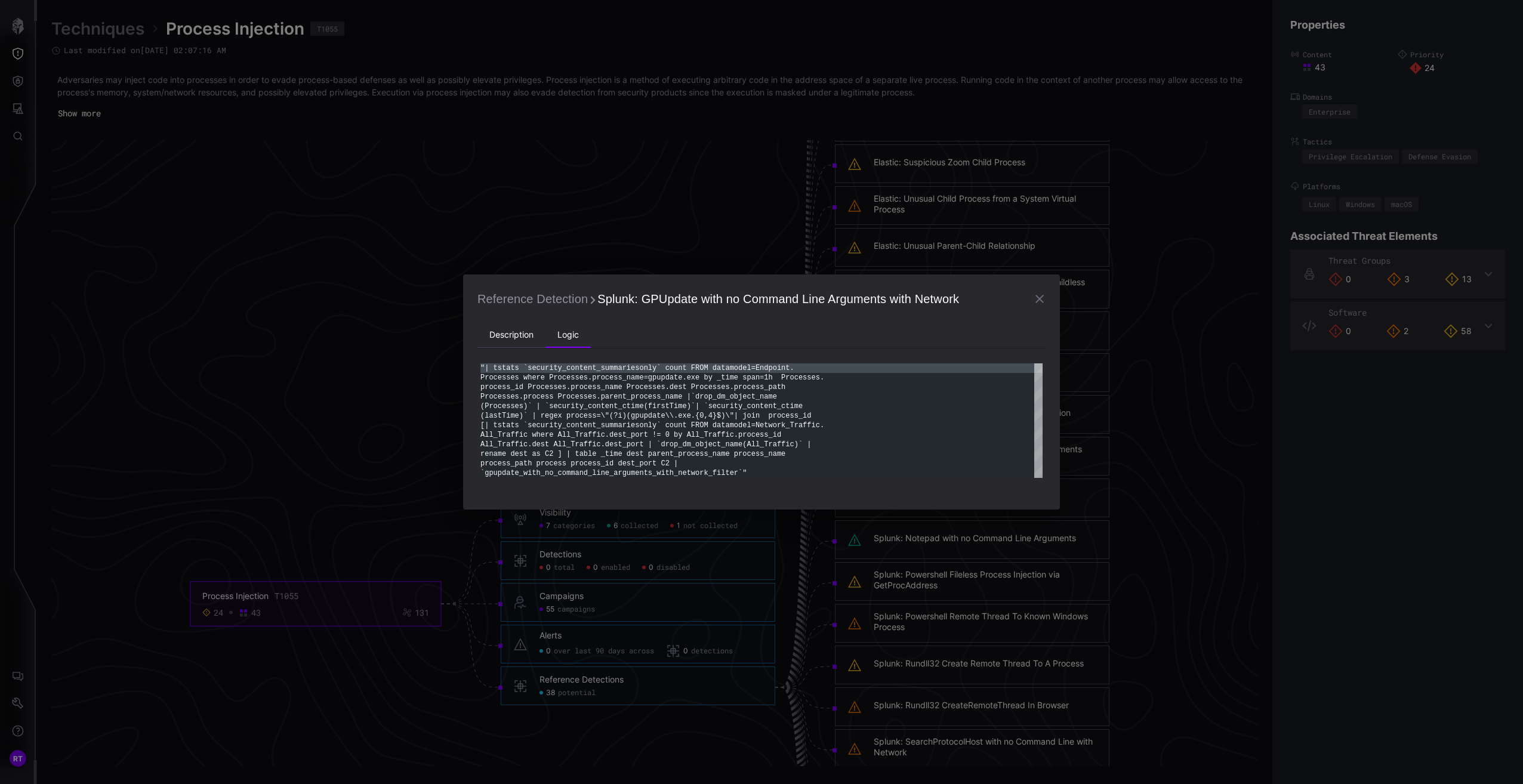
click at [500, 331] on li "Description" at bounding box center [512, 335] width 68 height 24
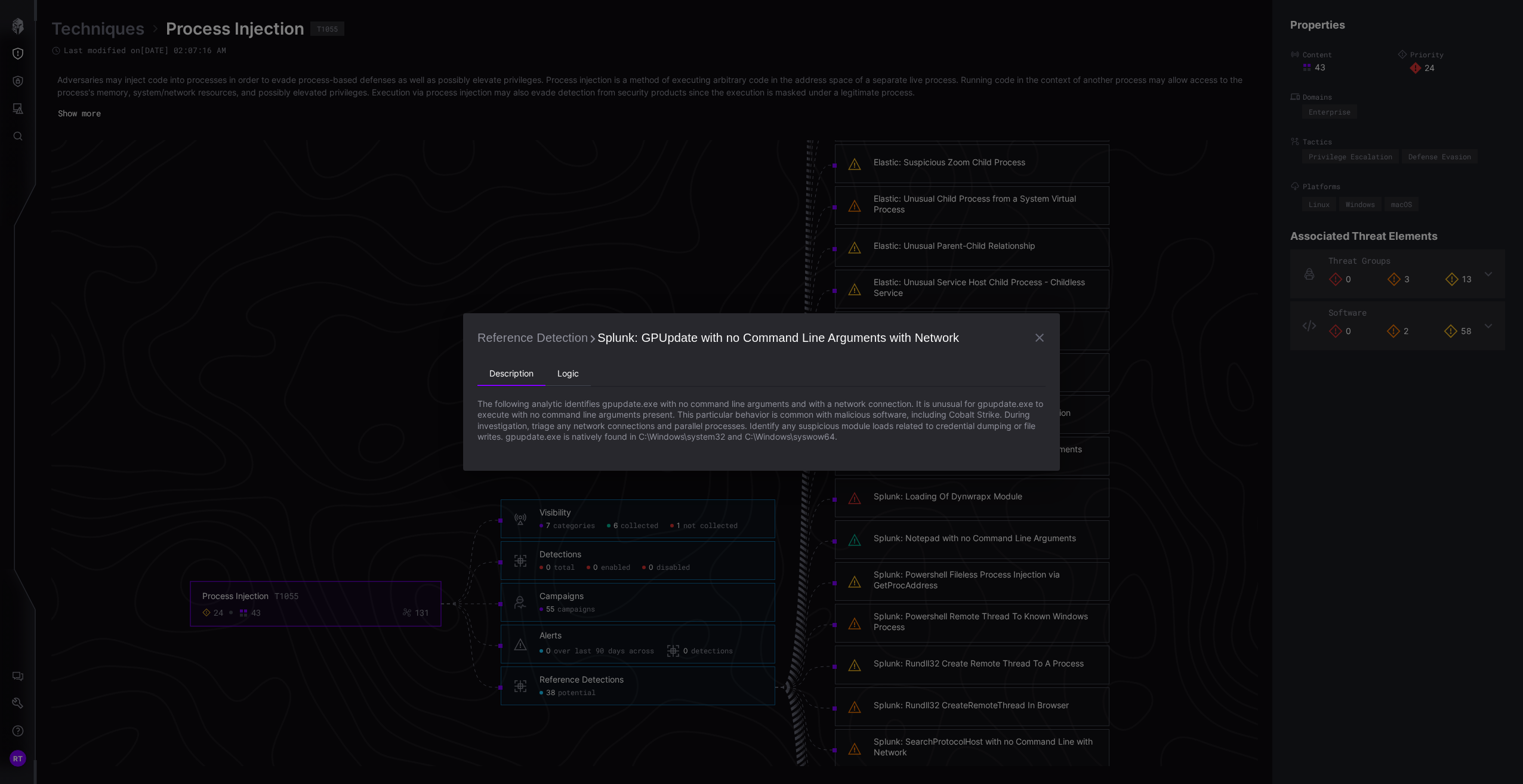
click at [573, 371] on li "Logic" at bounding box center [568, 374] width 45 height 24
